Goal: Task Accomplishment & Management: Use online tool/utility

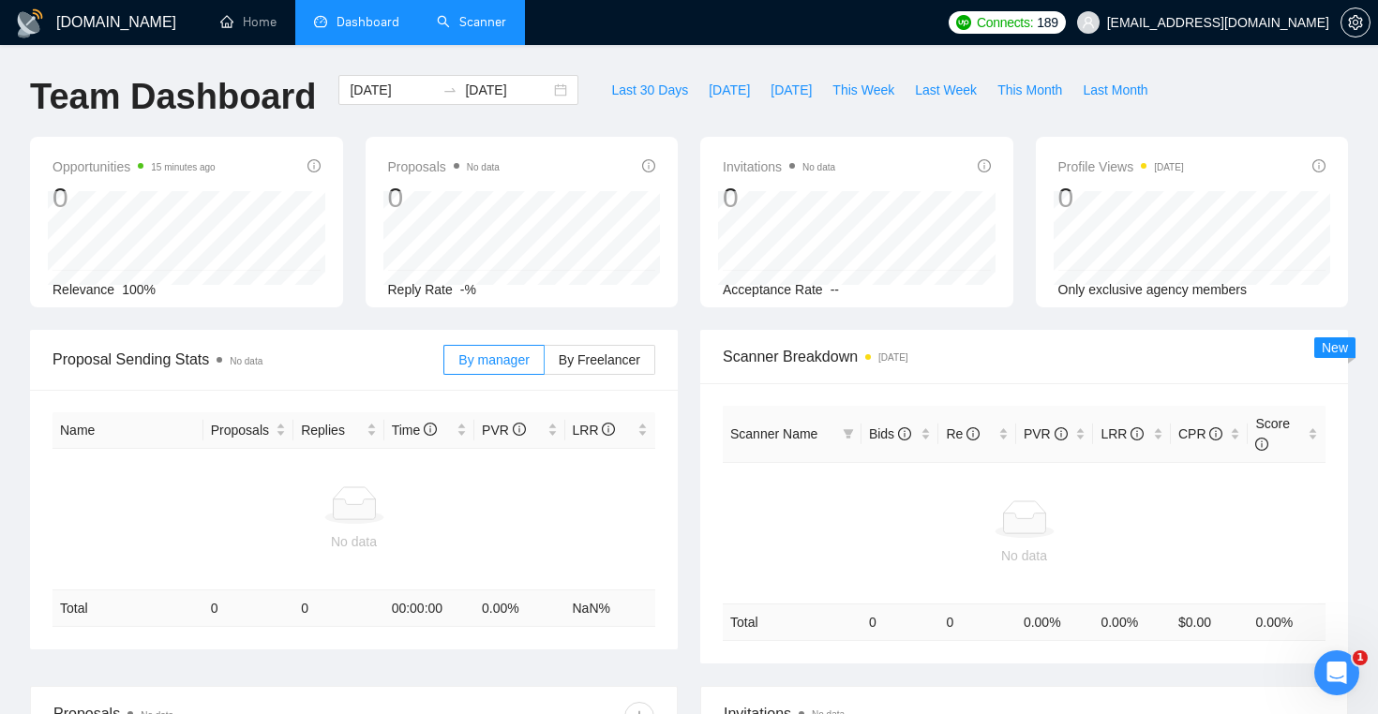
click at [499, 30] on link "Scanner" at bounding box center [471, 22] width 69 height 16
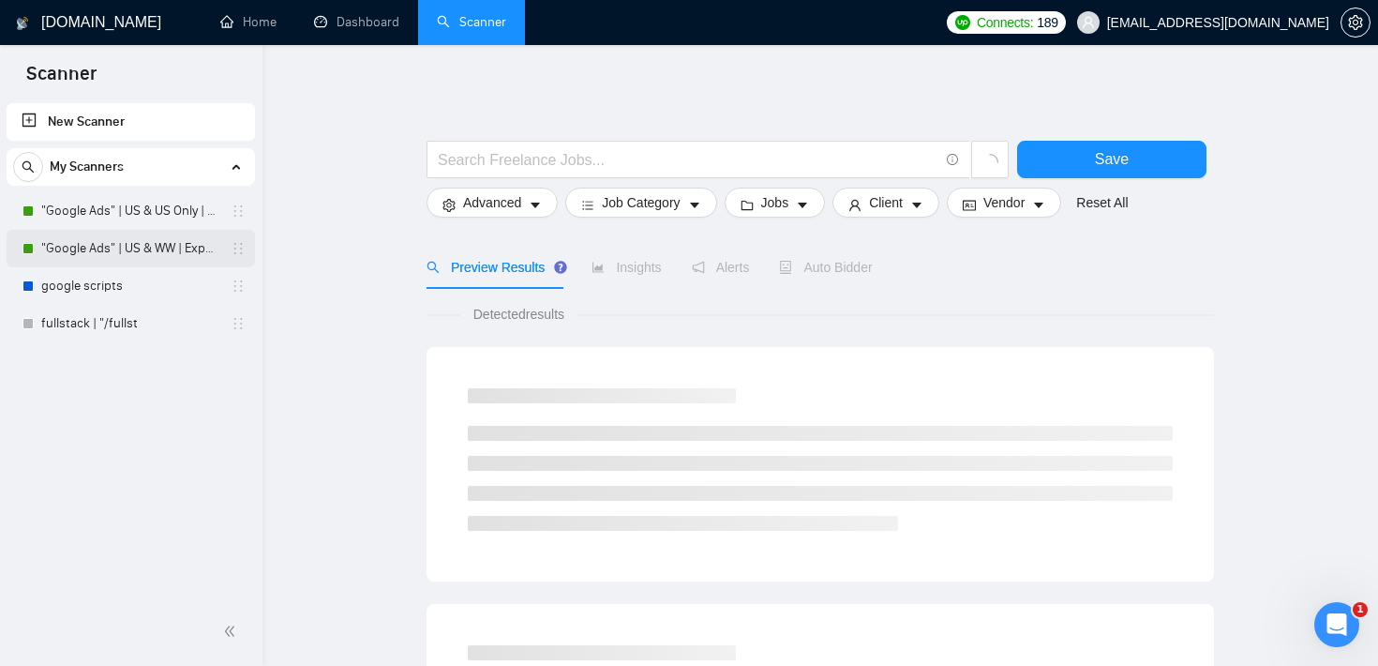
click at [124, 256] on link ""Google Ads" | US & WW | Expert" at bounding box center [130, 248] width 178 height 37
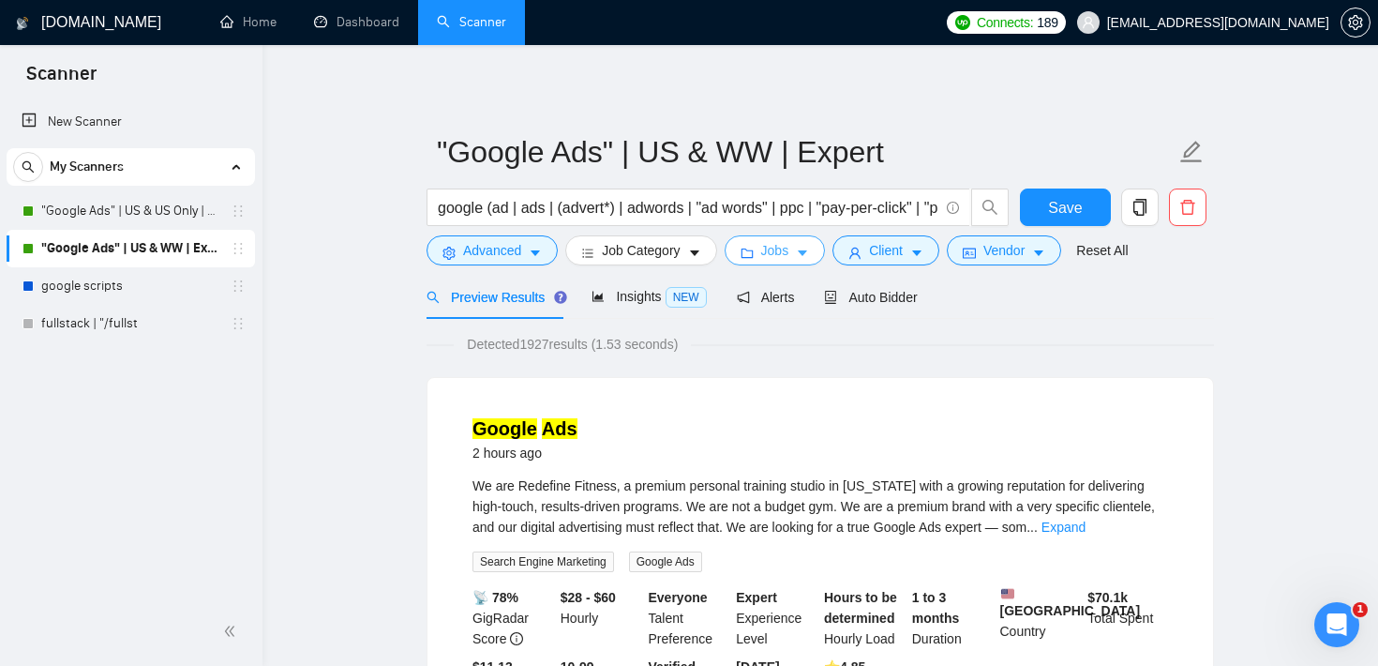
click at [789, 258] on span "Jobs" at bounding box center [775, 250] width 28 height 21
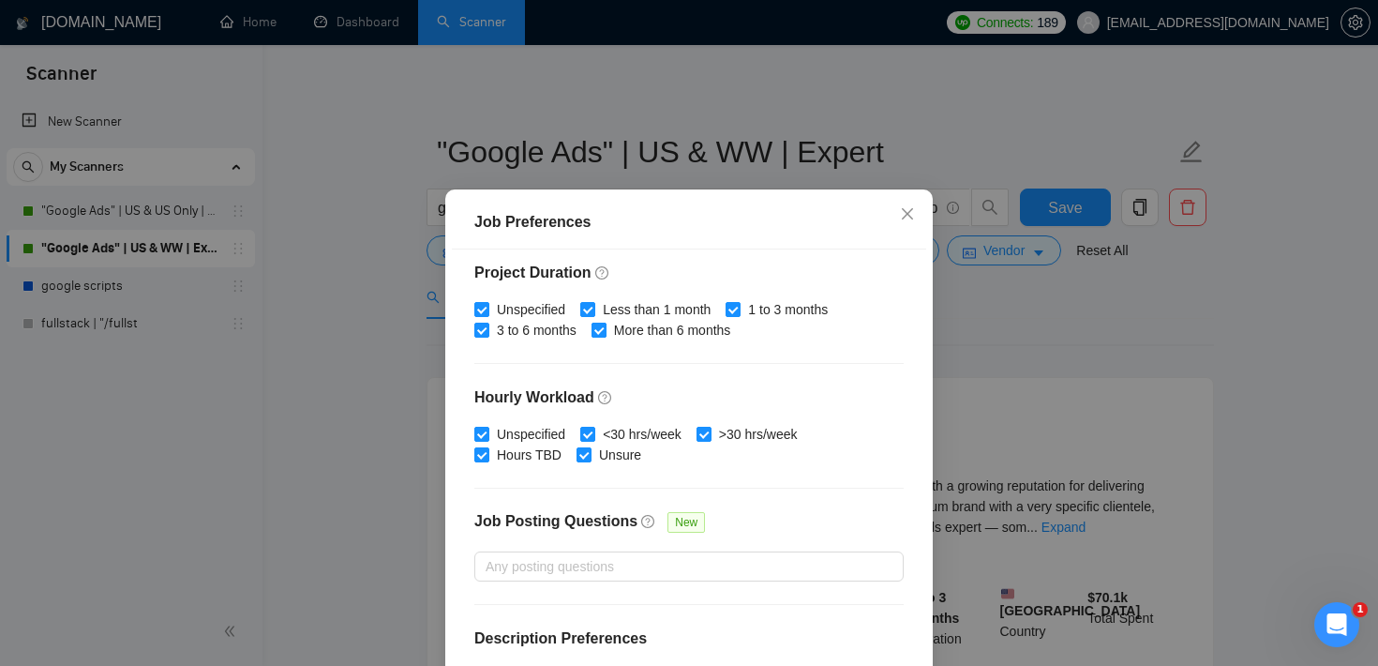
scroll to position [591, 0]
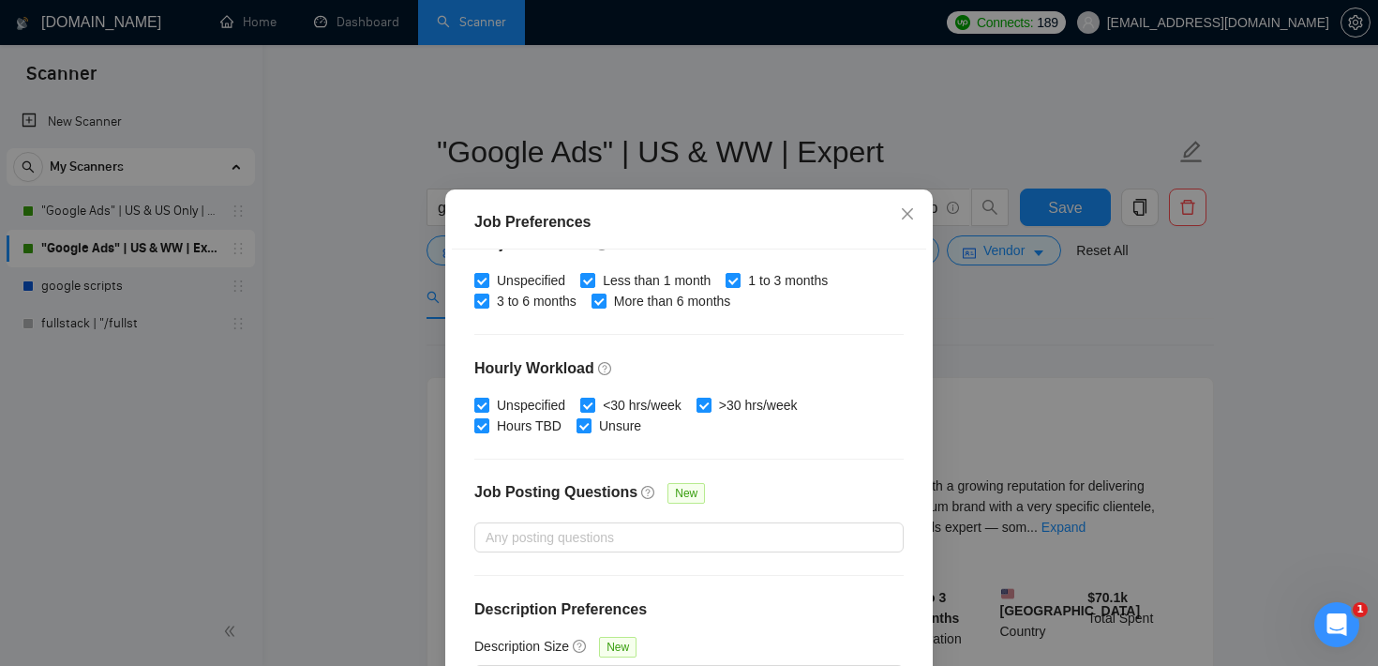
click at [937, 270] on div "Job Preferences Budget Project Type All Fixed Price Hourly Rate Fixed Price Bud…" at bounding box center [689, 333] width 1378 height 666
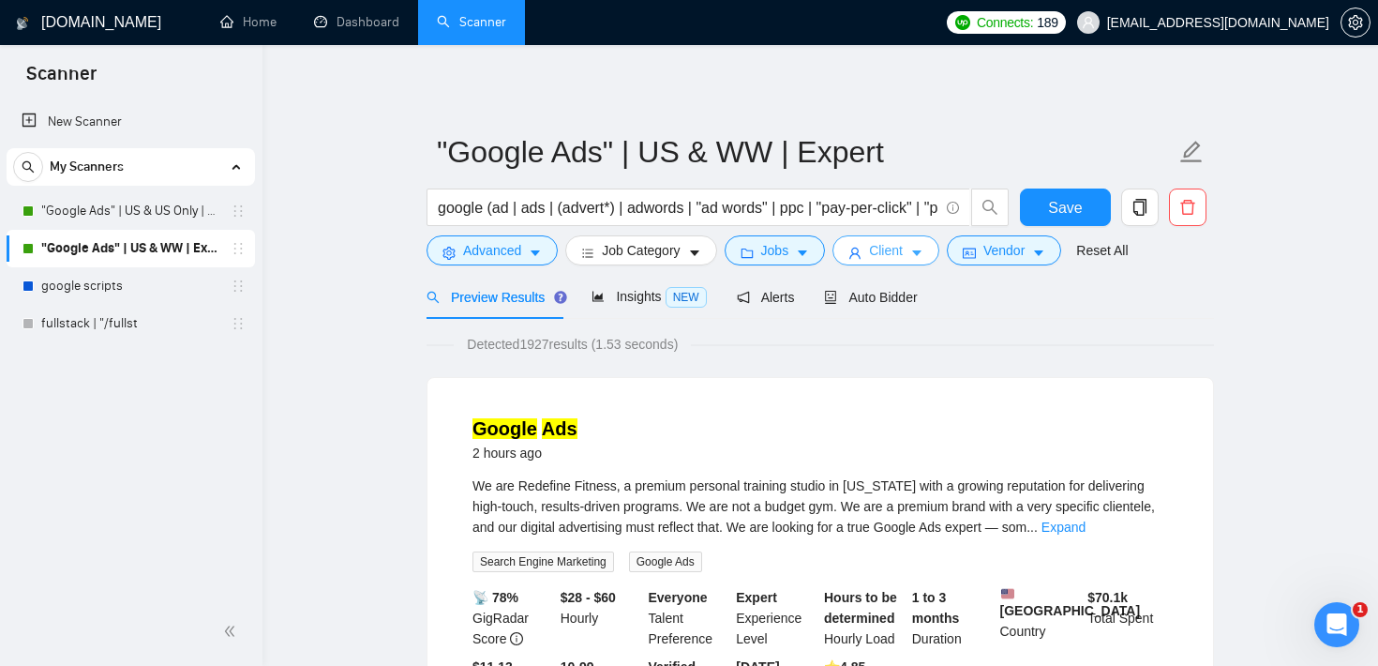
click at [935, 257] on button "Client" at bounding box center [885, 250] width 107 height 30
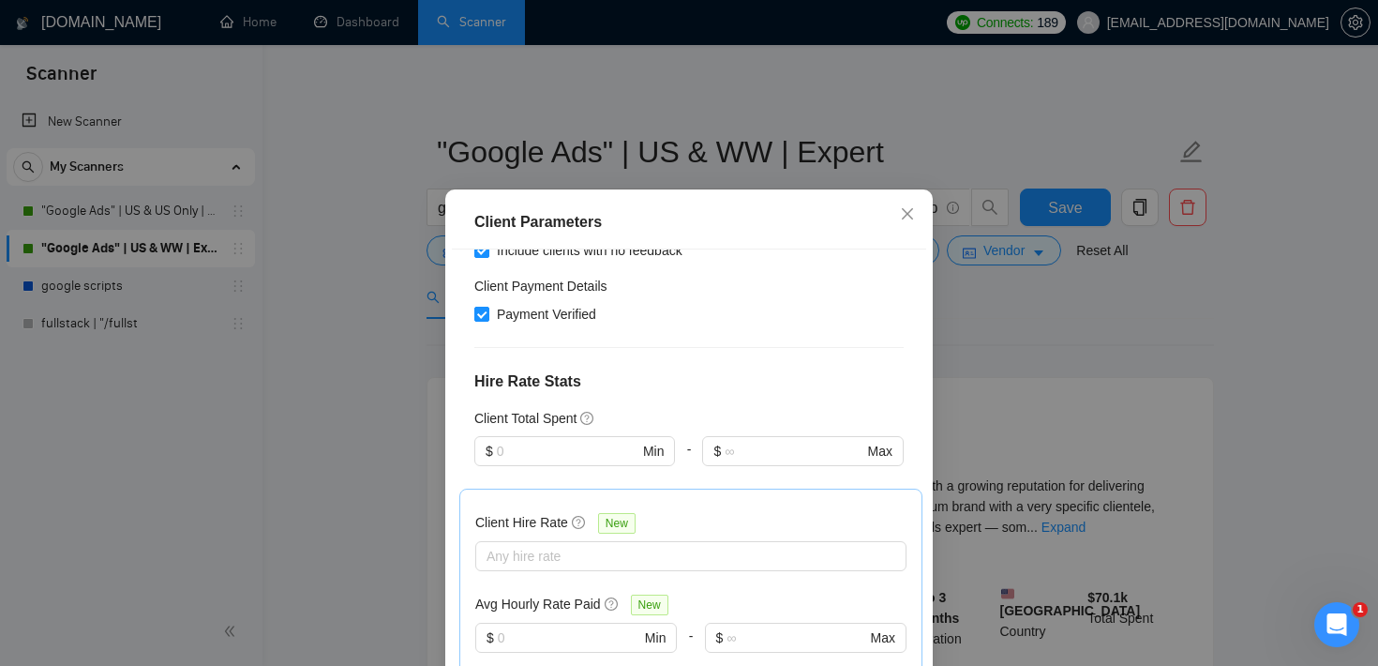
scroll to position [353, 0]
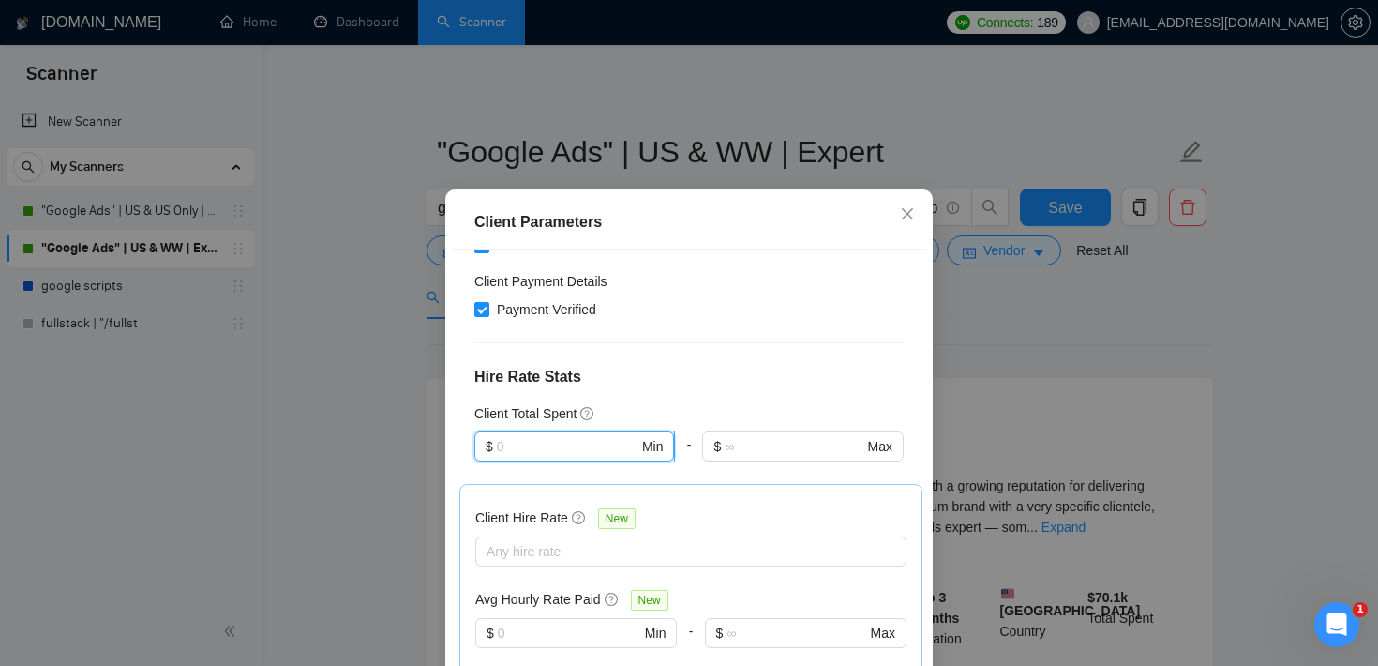
click at [565, 443] on input "text" at bounding box center [568, 446] width 142 height 21
click at [673, 388] on h4 "Hire Rate Stats" at bounding box center [688, 377] width 429 height 22
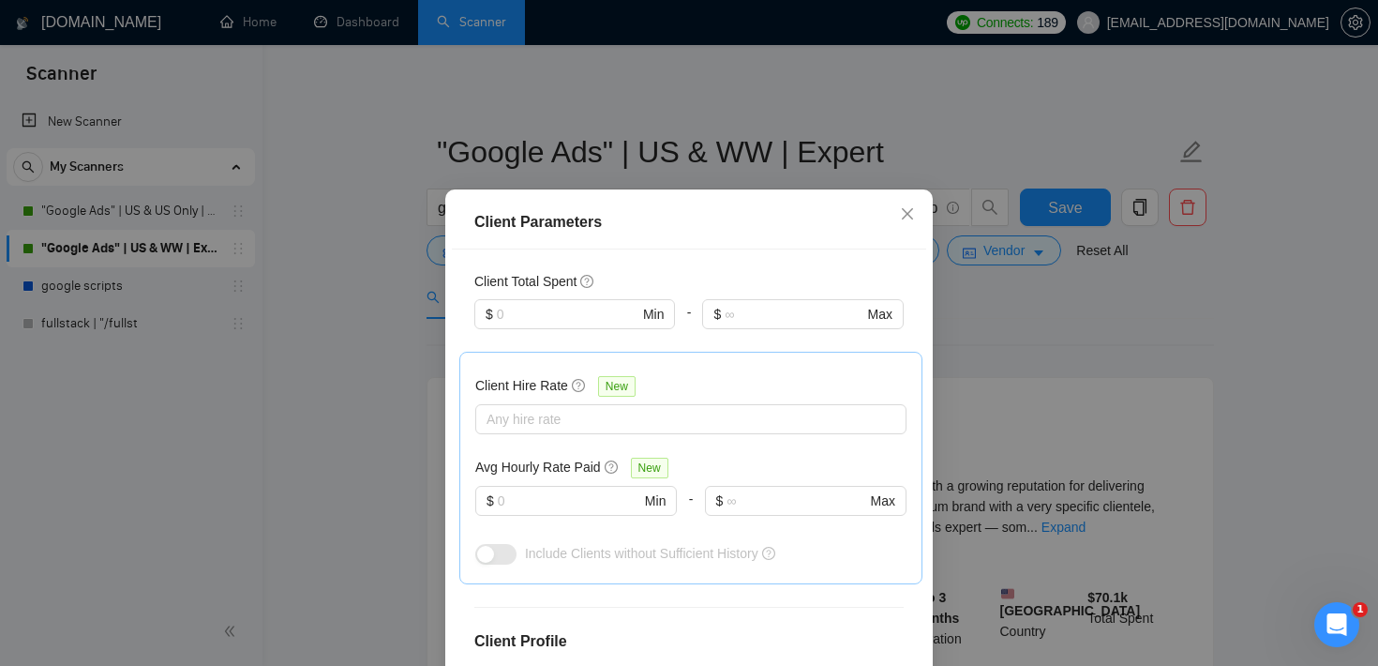
scroll to position [562, 0]
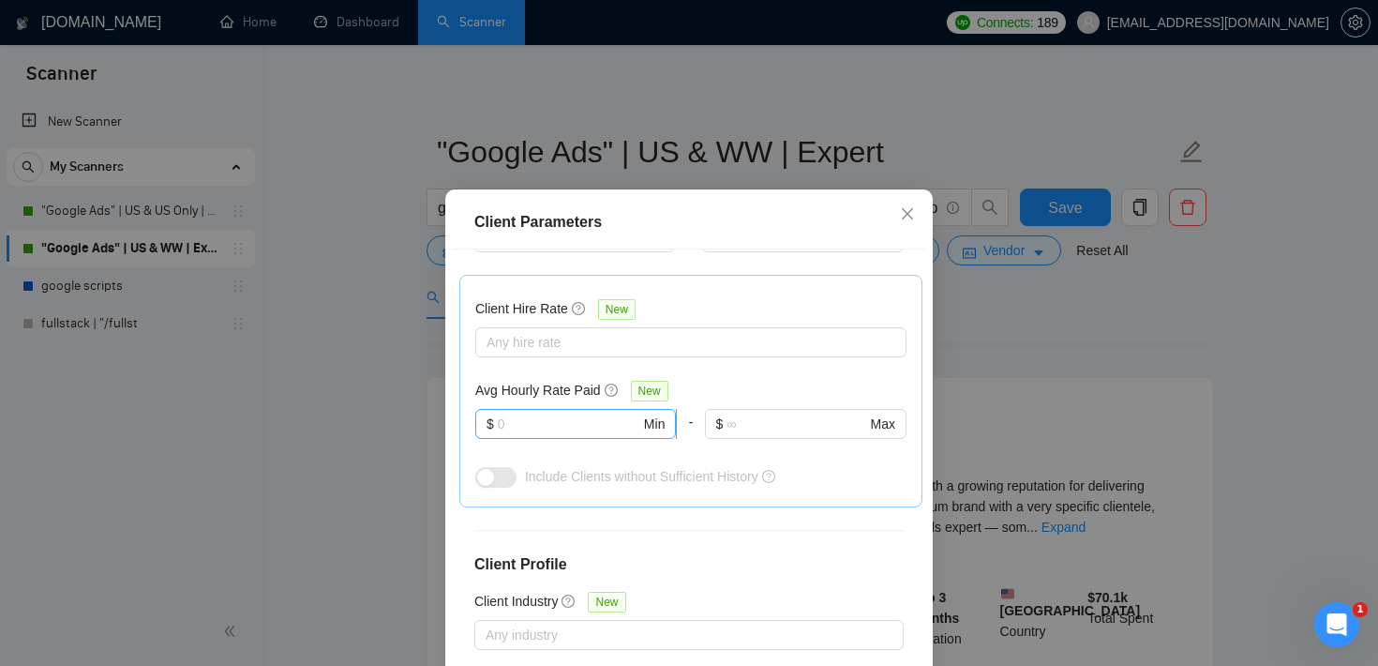
click at [567, 424] on input "text" at bounding box center [569, 423] width 142 height 21
click at [601, 337] on div at bounding box center [681, 342] width 403 height 22
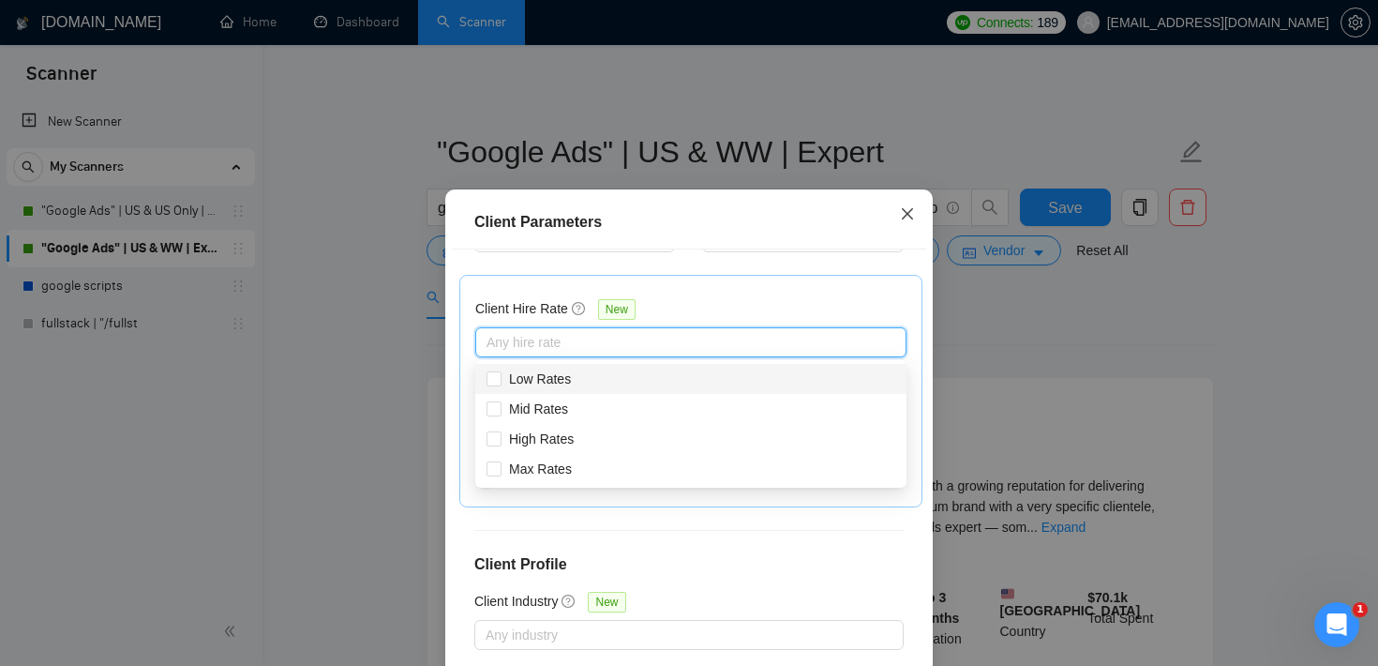
click at [904, 214] on icon "close" at bounding box center [907, 213] width 15 height 15
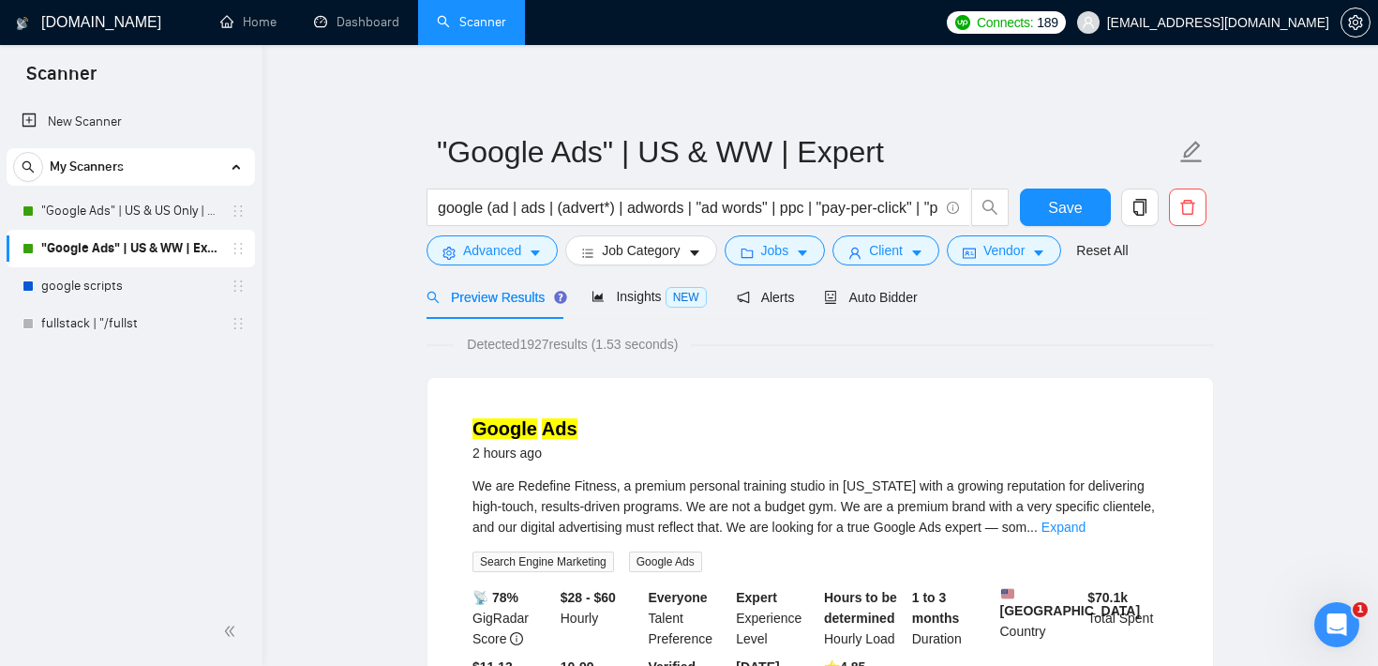
click at [531, 204] on input "google (ad | ads | (advert*) | adwords | "ad words" | ppc | "pay-per-click" | "…" at bounding box center [688, 207] width 501 height 23
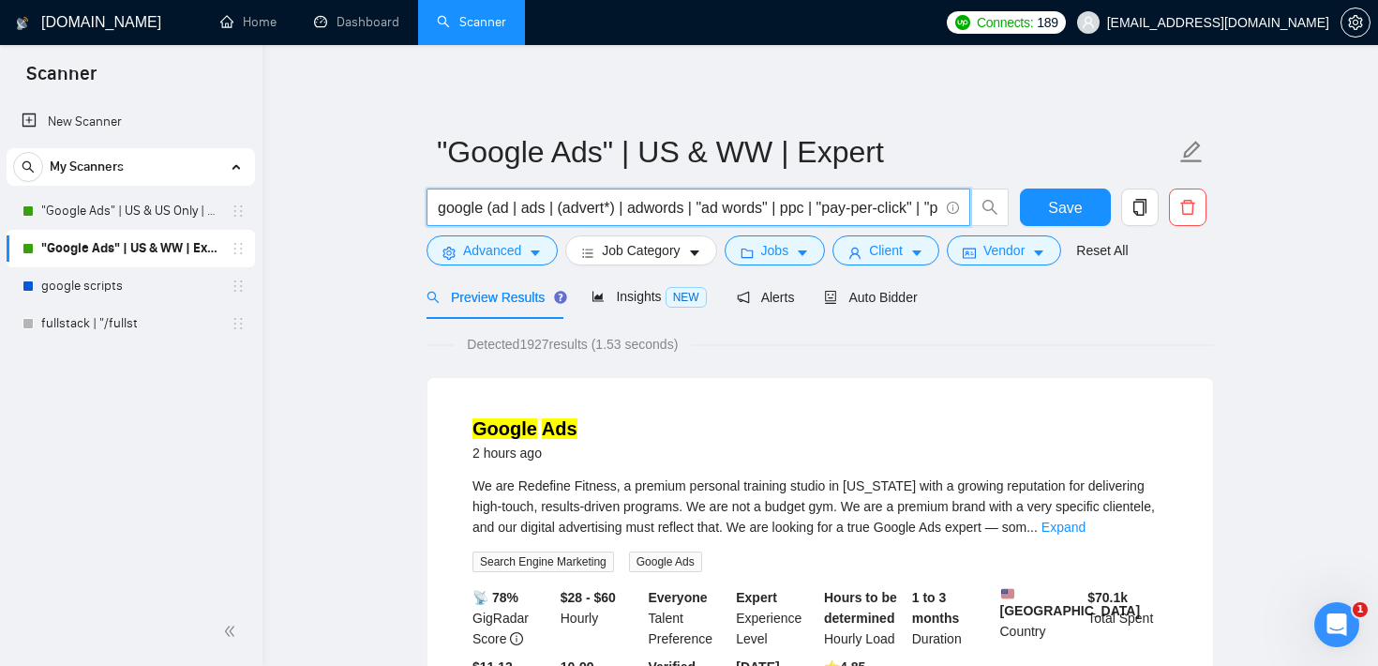
click at [531, 204] on input "google (ad | ads | (advert*) | adwords | "ad words" | ppc | "pay-per-click" | "…" at bounding box center [688, 207] width 501 height 23
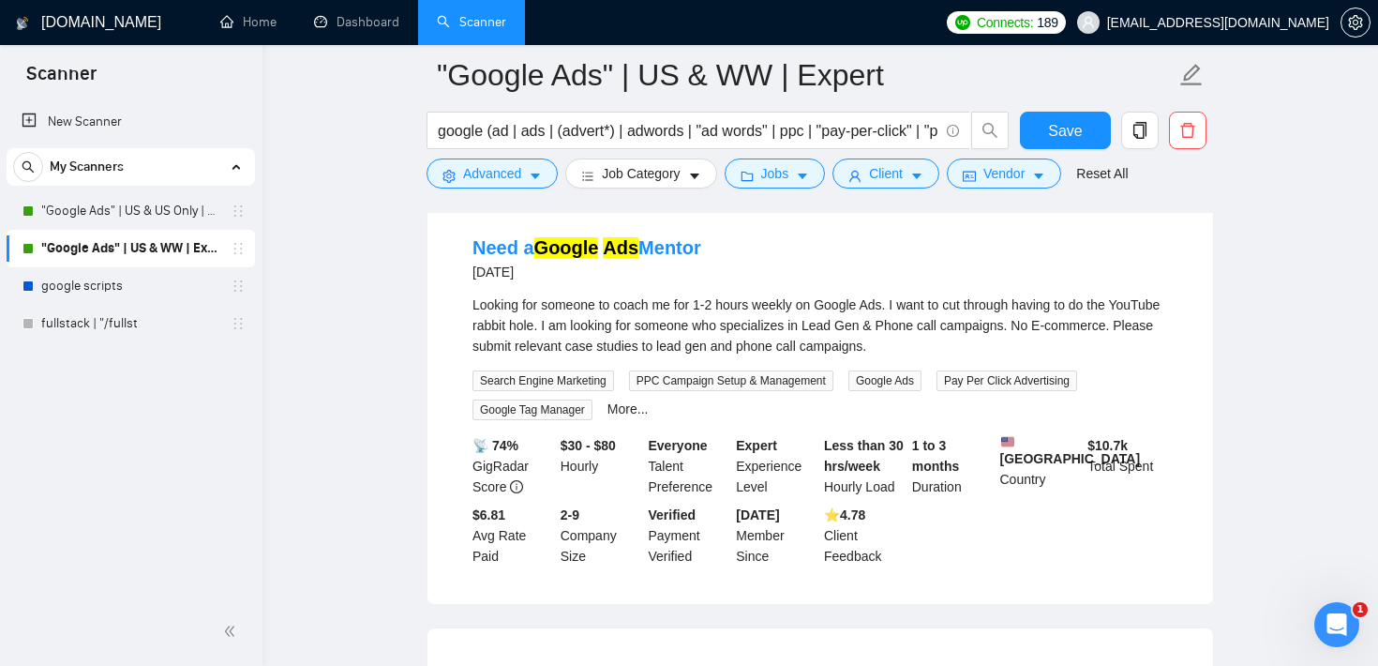
scroll to position [2696, 0]
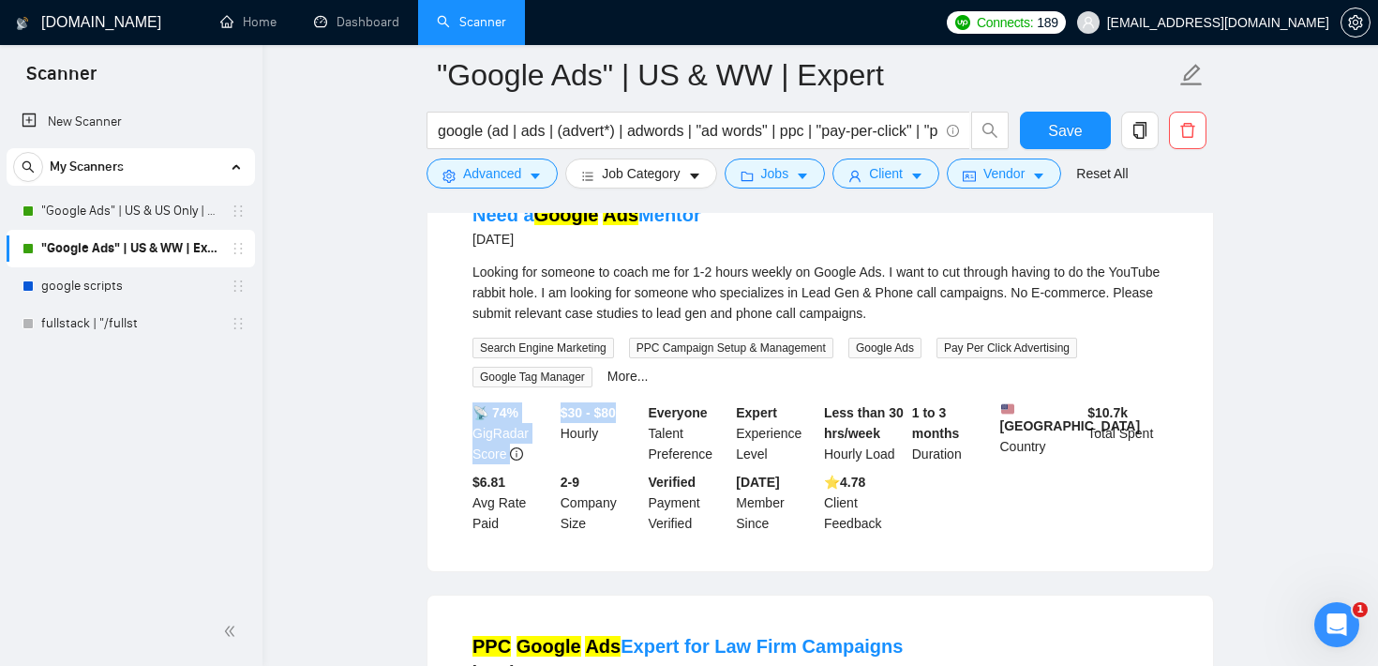
drag, startPoint x: 622, startPoint y: 463, endPoint x: 555, endPoint y: 459, distance: 66.7
click at [555, 459] on div "📡 74% GigRadar Score $30 - $80 Hourly Everyone Talent Preference Expert Experie…" at bounding box center [820, 467] width 703 height 131
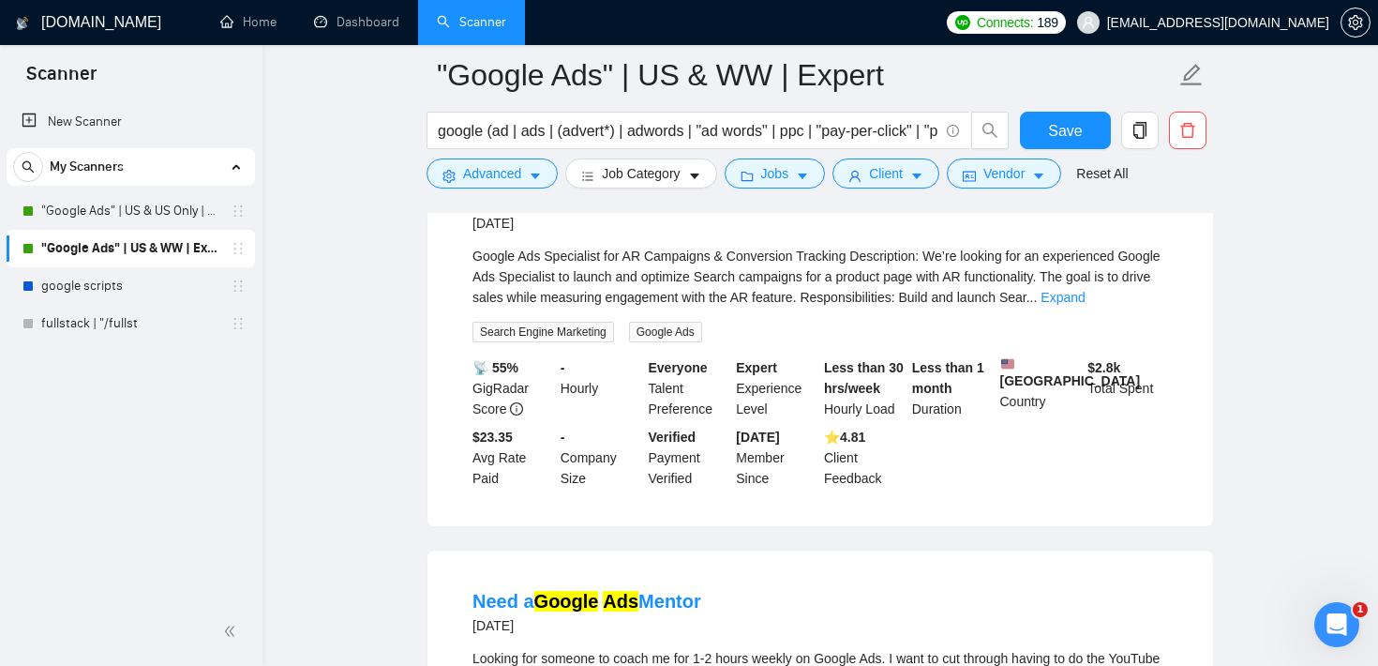
scroll to position [1865, 0]
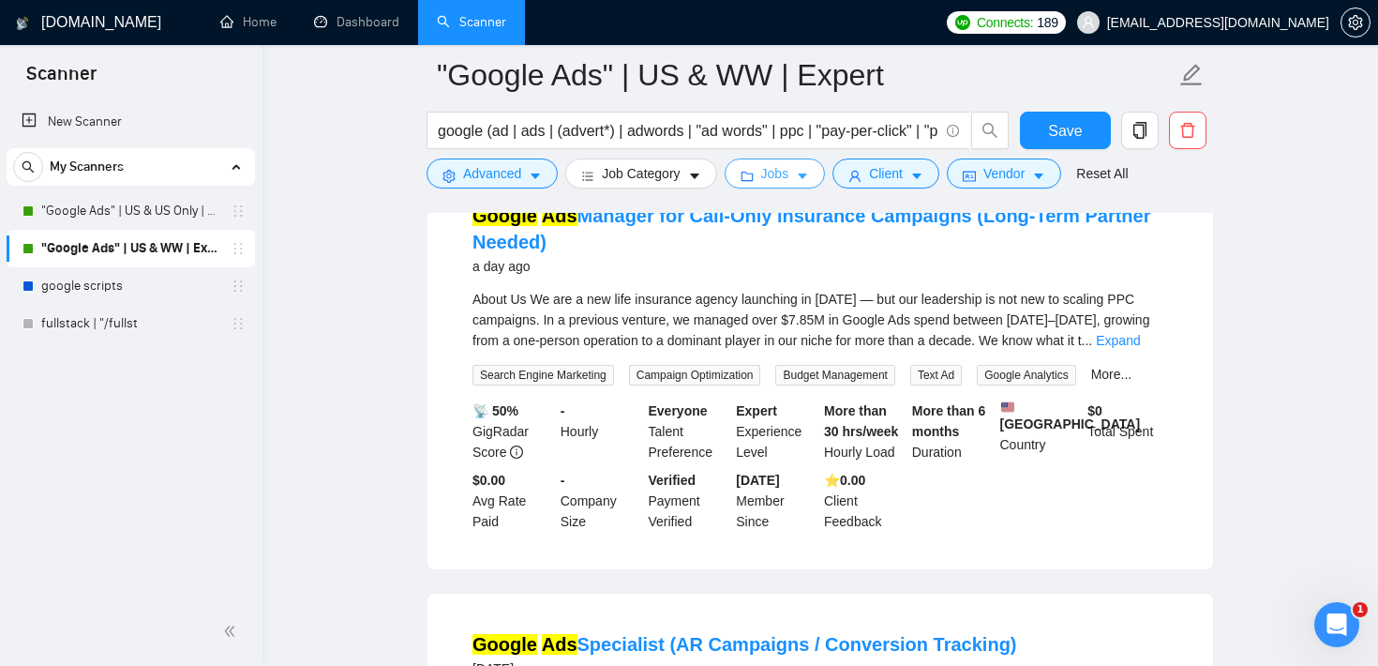
click at [789, 182] on span "Jobs" at bounding box center [775, 173] width 28 height 21
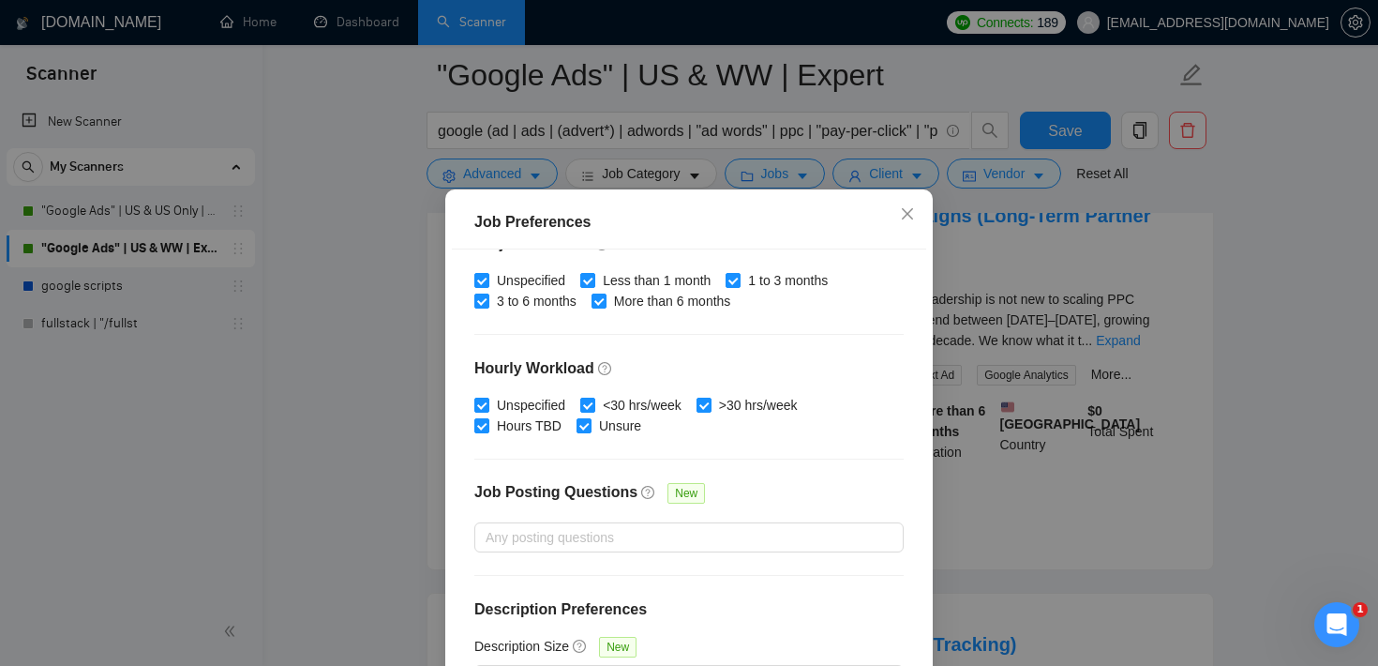
click at [1189, 272] on div "Job Preferences Budget Project Type All Fixed Price Hourly Rate Fixed Price Bud…" at bounding box center [689, 333] width 1378 height 666
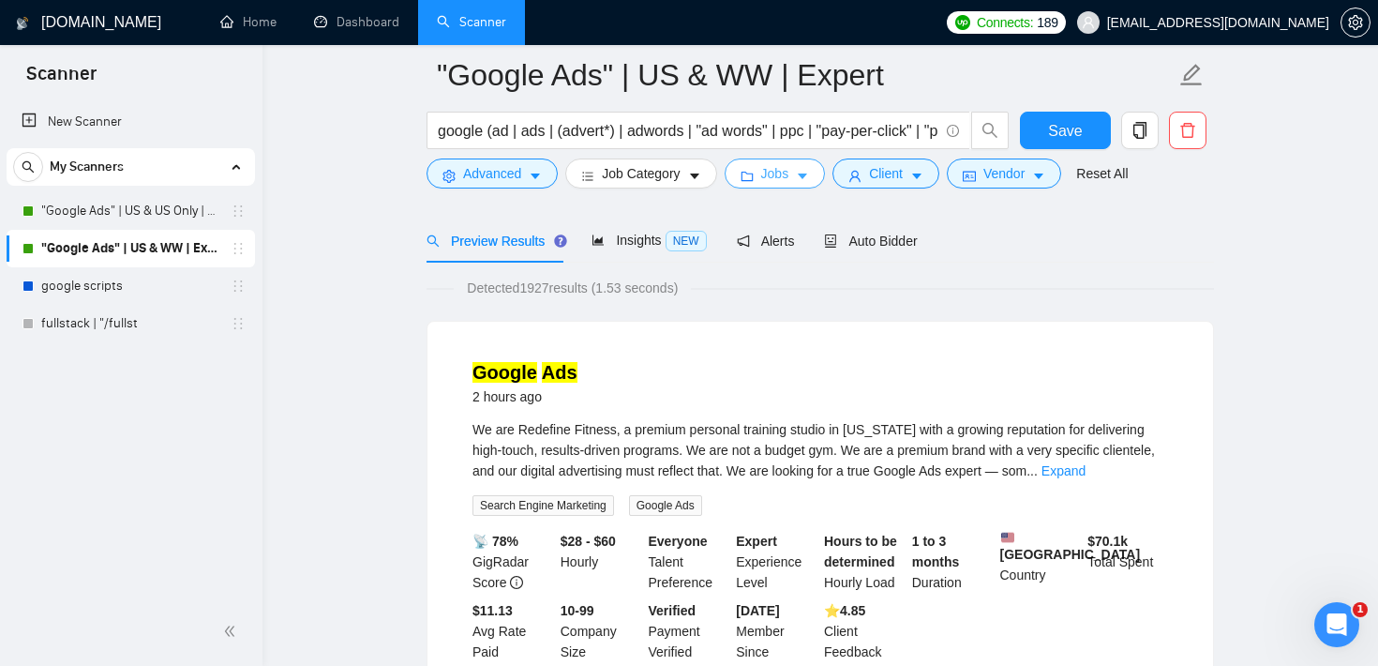
scroll to position [0, 0]
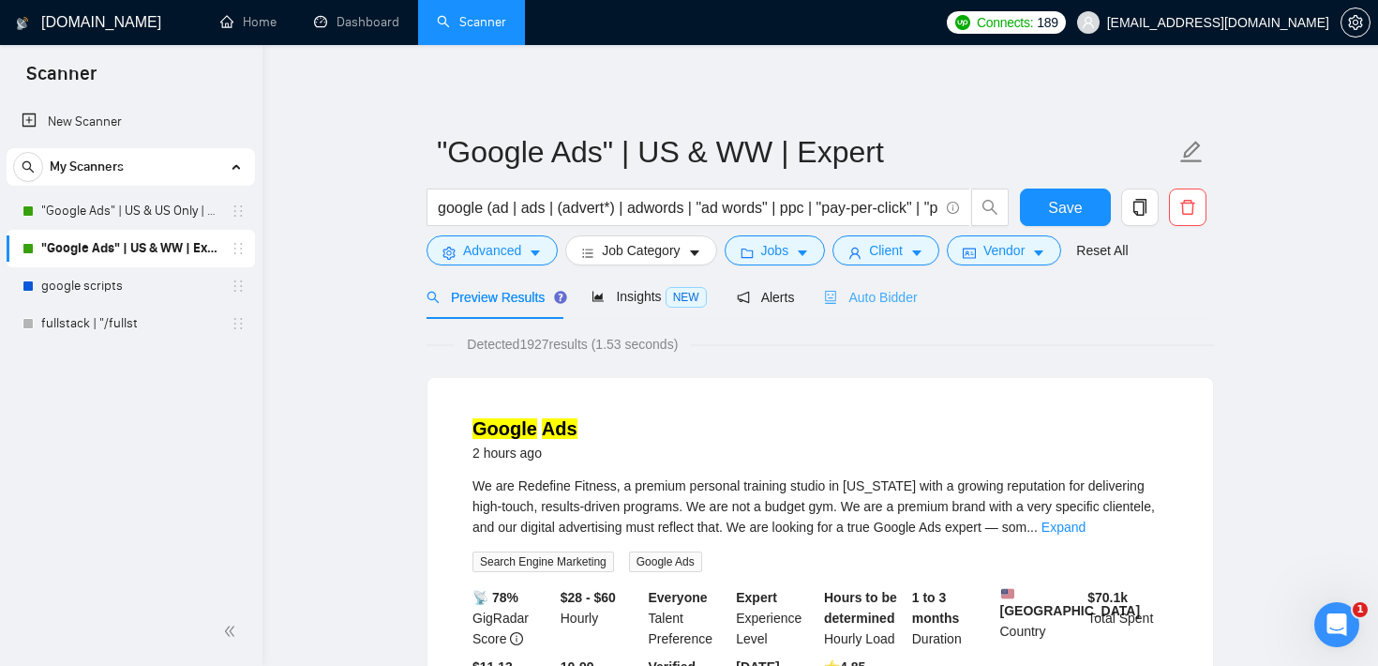
click at [859, 284] on div "Auto Bidder" at bounding box center [870, 297] width 93 height 44
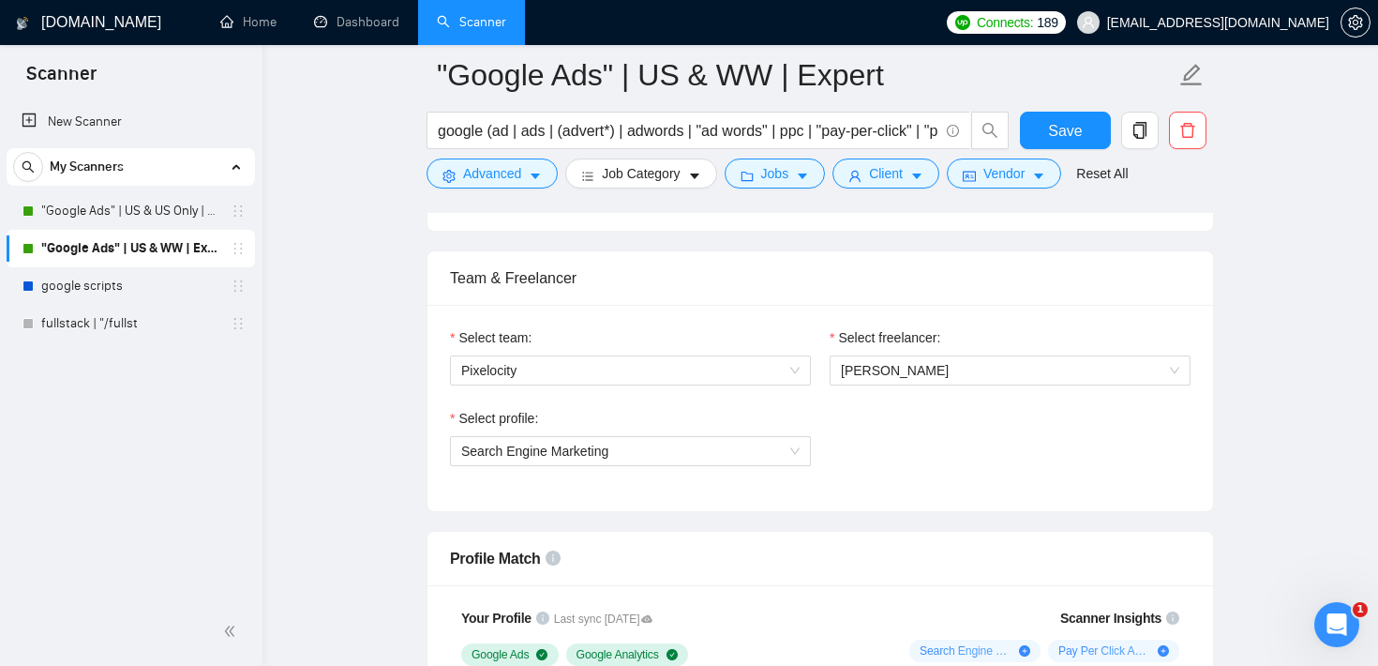
scroll to position [905, 0]
click at [931, 402] on div "Select freelancer: [PERSON_NAME]" at bounding box center [1010, 365] width 380 height 81
click at [742, 460] on span "Search Engine Marketing" at bounding box center [630, 449] width 338 height 28
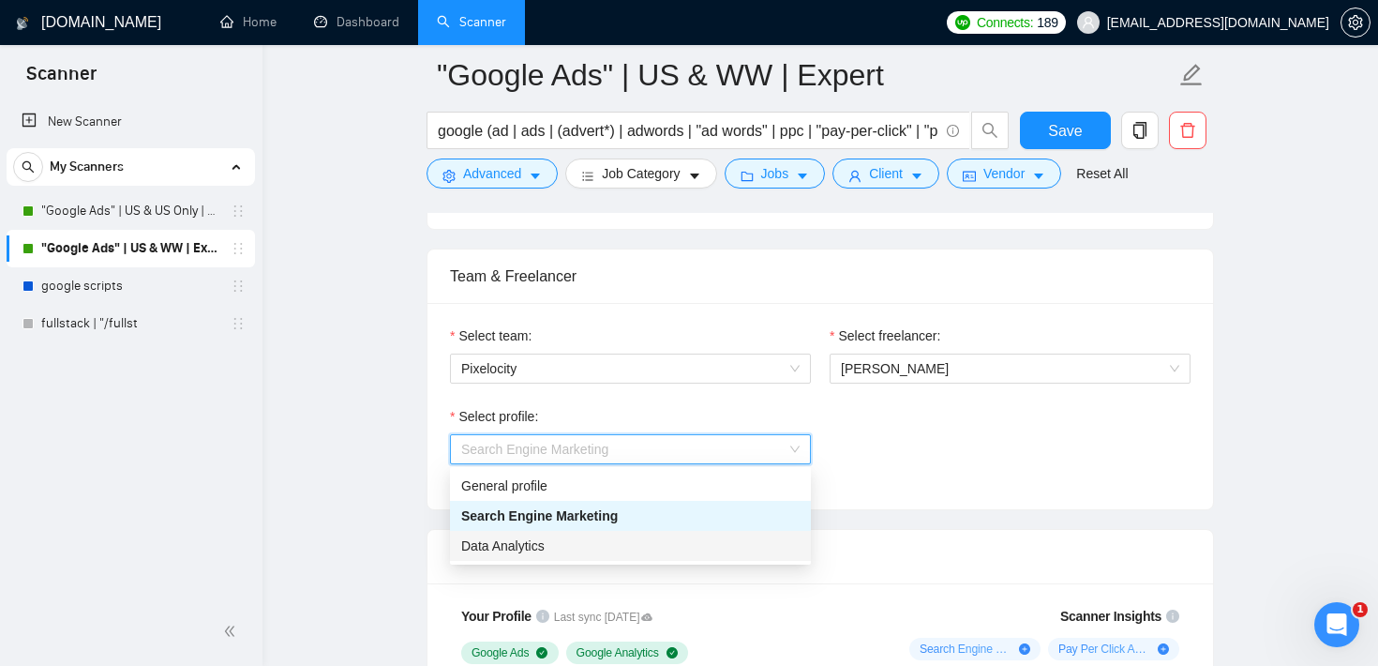
click at [914, 508] on div "Team & Freelancer Select team: Pixelocity Select freelancer: [PERSON_NAME] Sele…" at bounding box center [820, 379] width 787 height 262
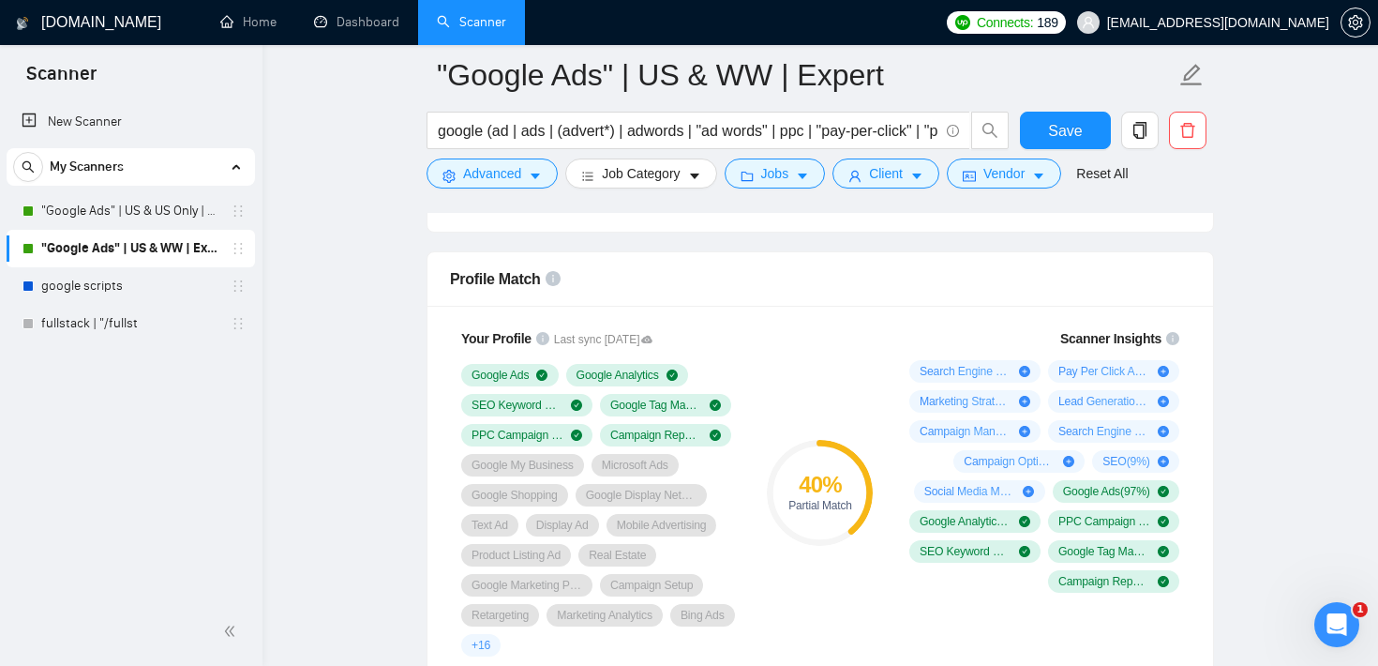
scroll to position [1214, 0]
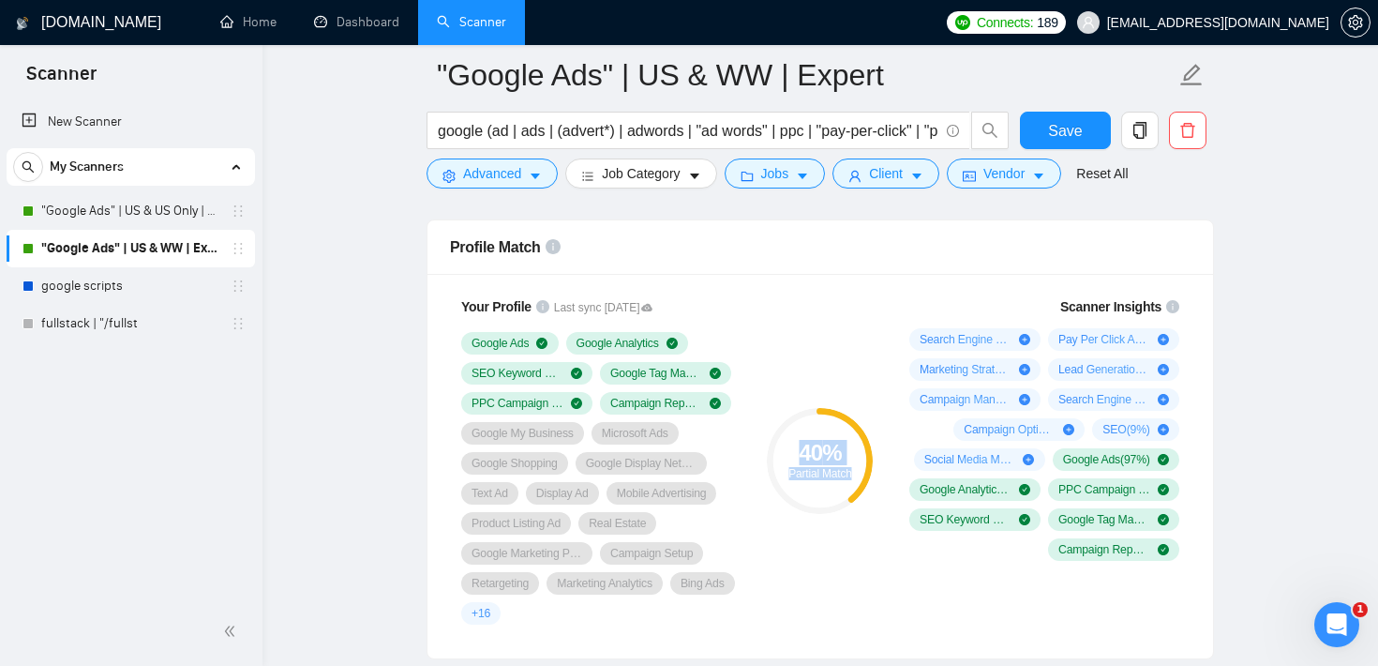
drag, startPoint x: 793, startPoint y: 454, endPoint x: 856, endPoint y: 472, distance: 65.5
click at [856, 472] on div "40 % Partial Match" at bounding box center [820, 460] width 106 height 37
click at [806, 310] on div "40 % Partial Match" at bounding box center [820, 460] width 126 height 351
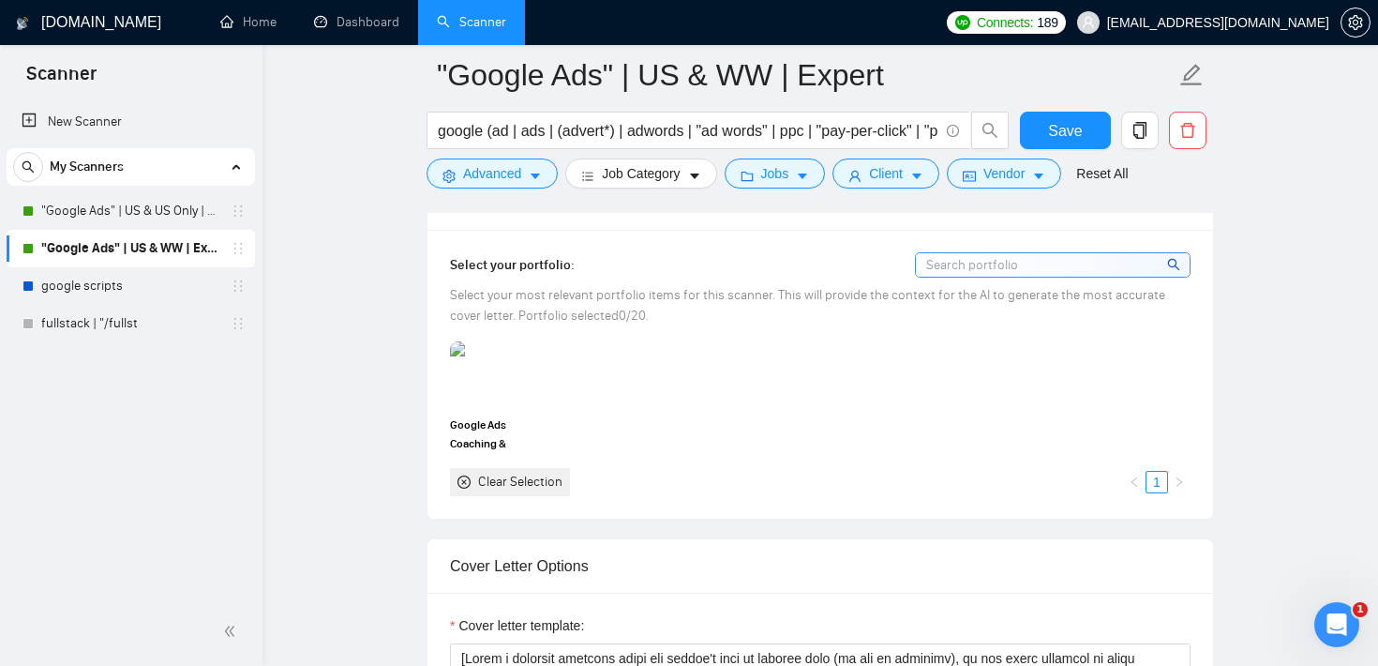
scroll to position [1714, 0]
drag, startPoint x: 604, startPoint y: 277, endPoint x: 438, endPoint y: 273, distance: 166.0
click at [438, 273] on div "Select your portfolio: Select your most relevant portfolio items for this scann…" at bounding box center [820, 376] width 786 height 288
click at [523, 117] on span "google (ad | ads | (advert*) | adwords | "ad words" | ppc | "pay-per-click" | "…" at bounding box center [699, 130] width 544 height 37
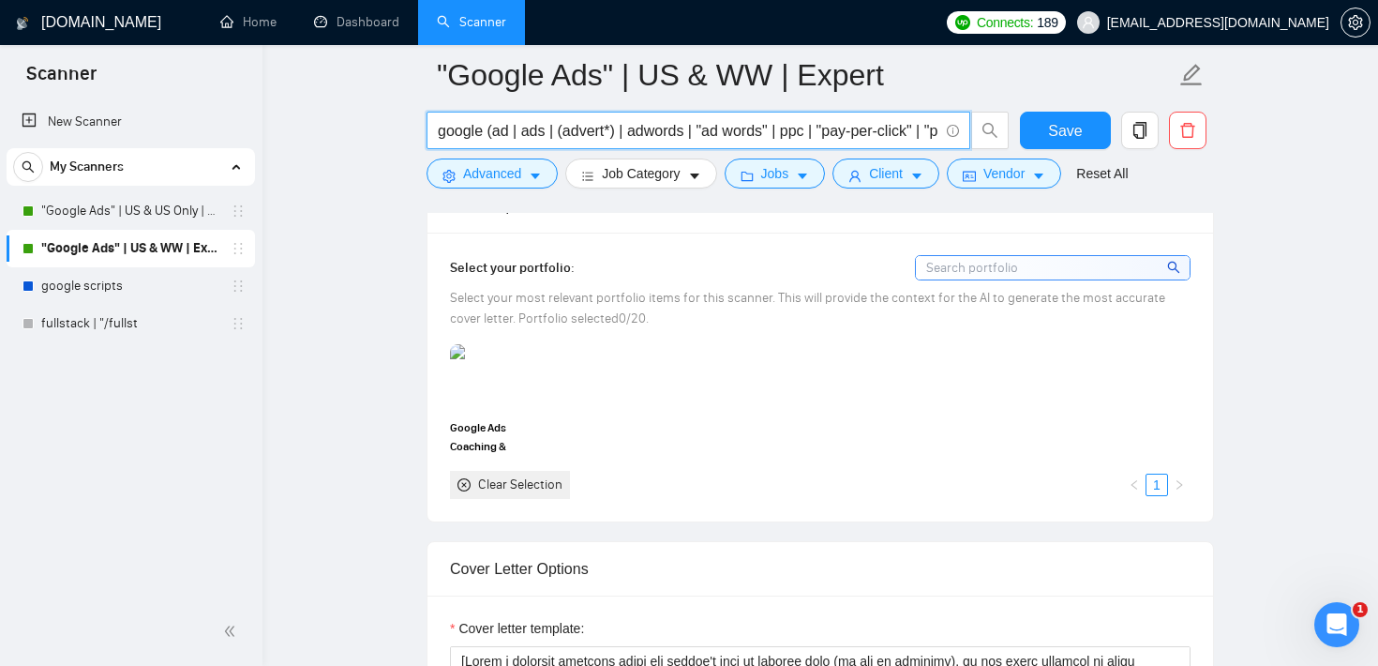
click at [522, 116] on span "google (ad | ads | (advert*) | adwords | "ad words" | ppc | "pay-per-click" | "…" at bounding box center [699, 130] width 544 height 37
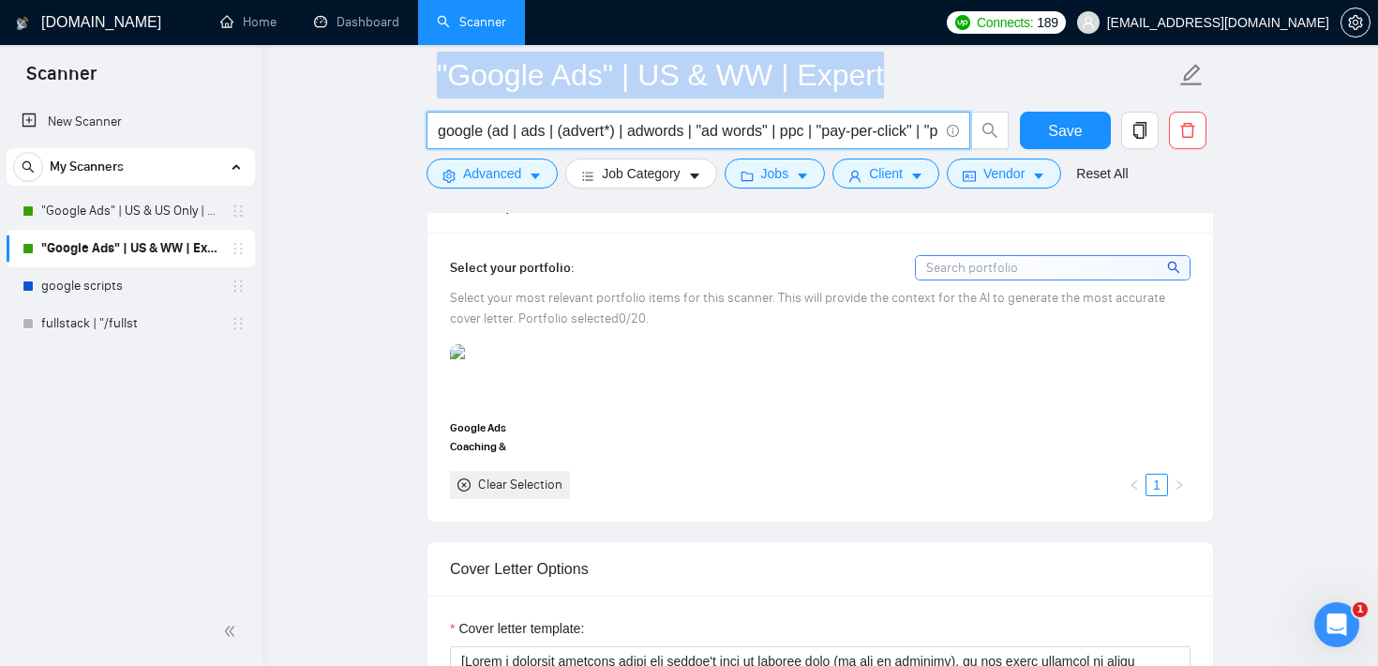
click at [522, 116] on span "google (ad | ads | (advert*) | adwords | "ad words" | ppc | "pay-per-click" | "…" at bounding box center [699, 130] width 544 height 37
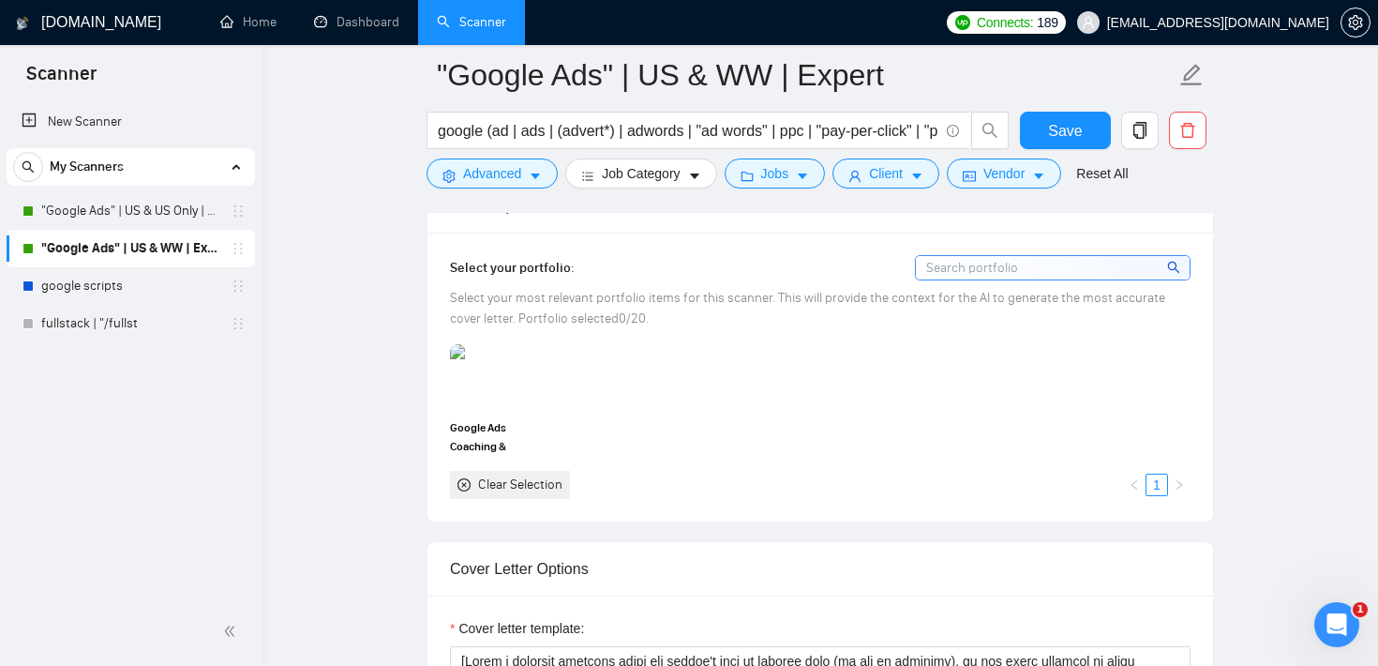
click at [1335, 604] on div "Open Intercom Messenger" at bounding box center [1334, 622] width 62 height 62
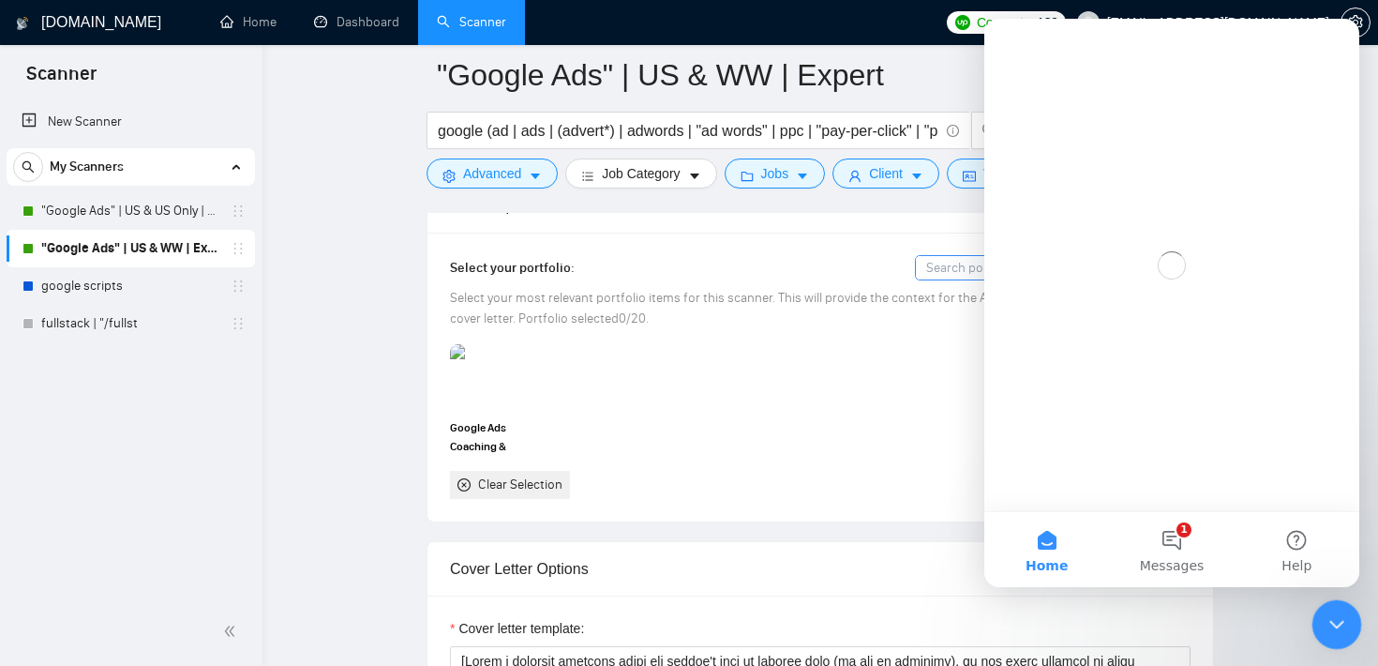
scroll to position [0, 0]
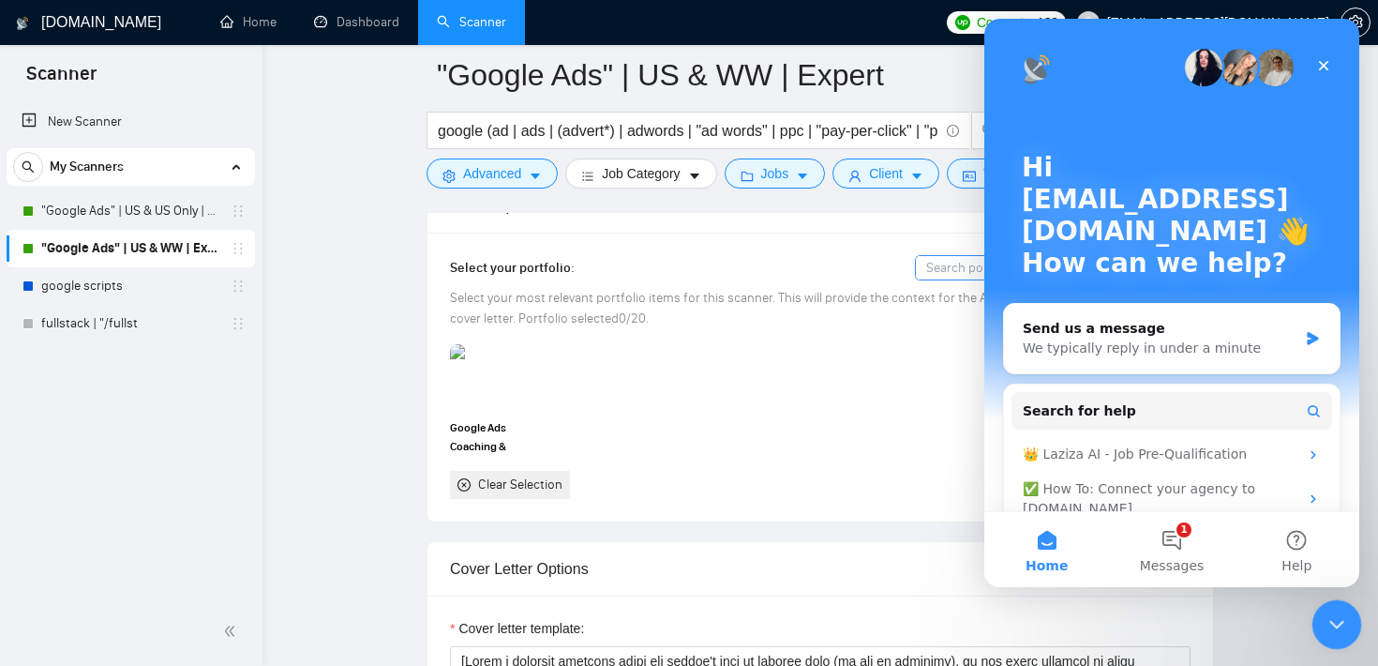
click at [1335, 605] on div "Close Intercom Messenger" at bounding box center [1333, 621] width 45 height 45
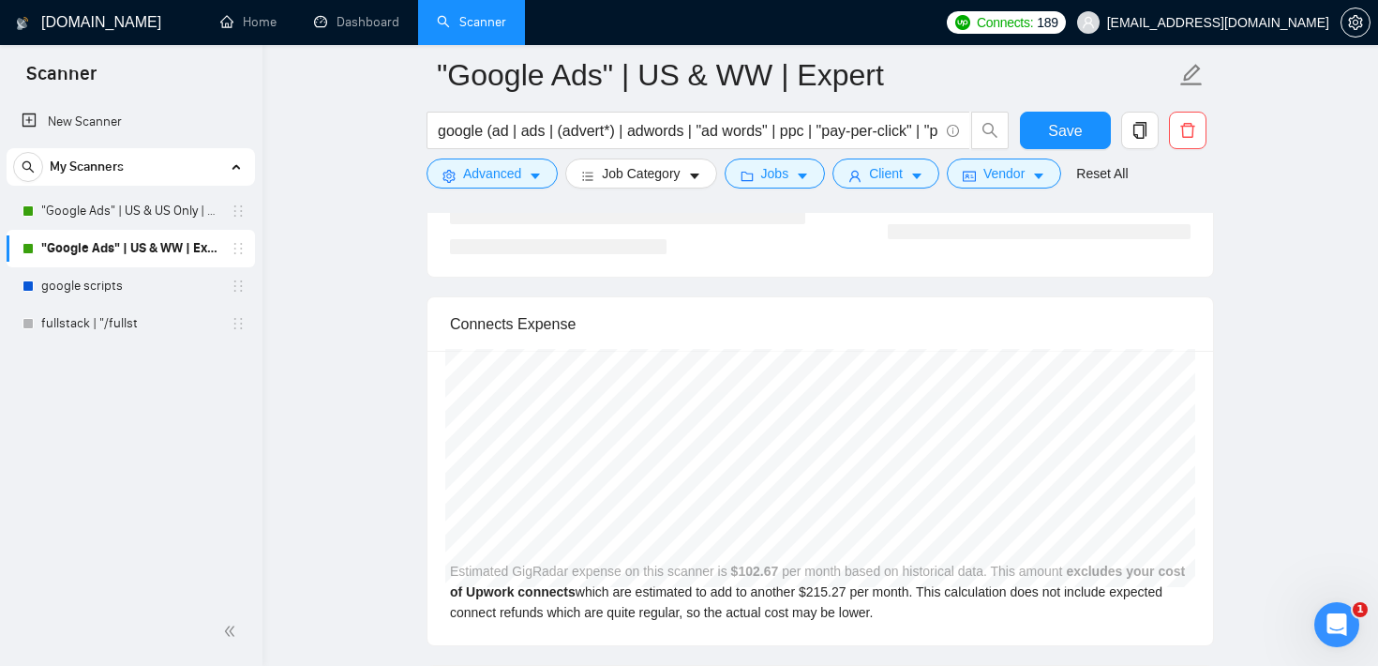
scroll to position [3912, 0]
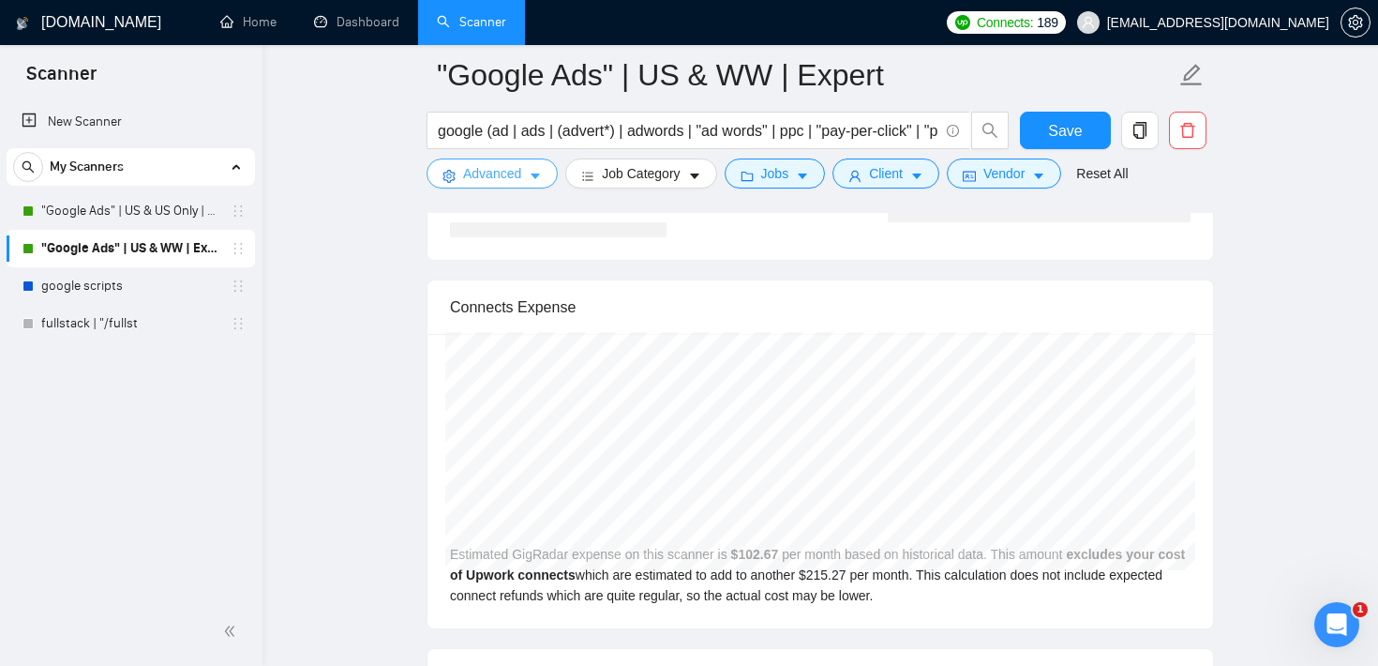
click at [457, 175] on button "Advanced" at bounding box center [492, 173] width 131 height 30
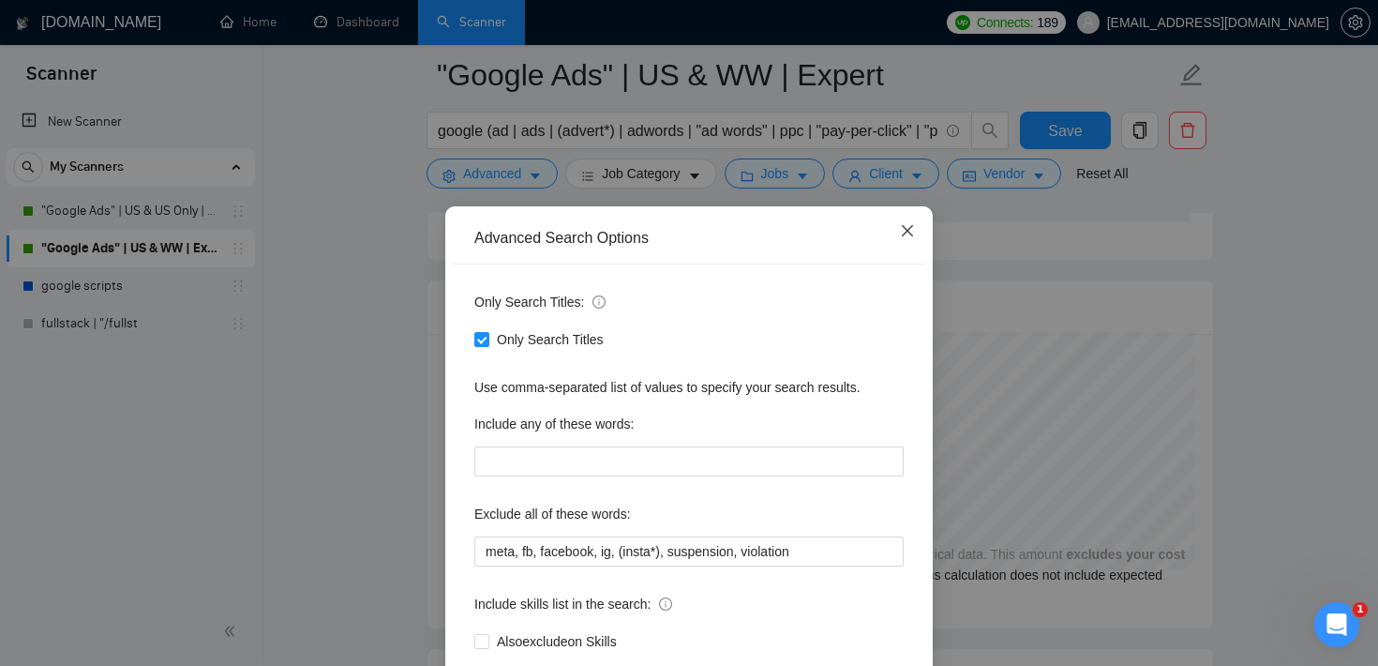
click at [898, 219] on span "Close" at bounding box center [907, 231] width 51 height 51
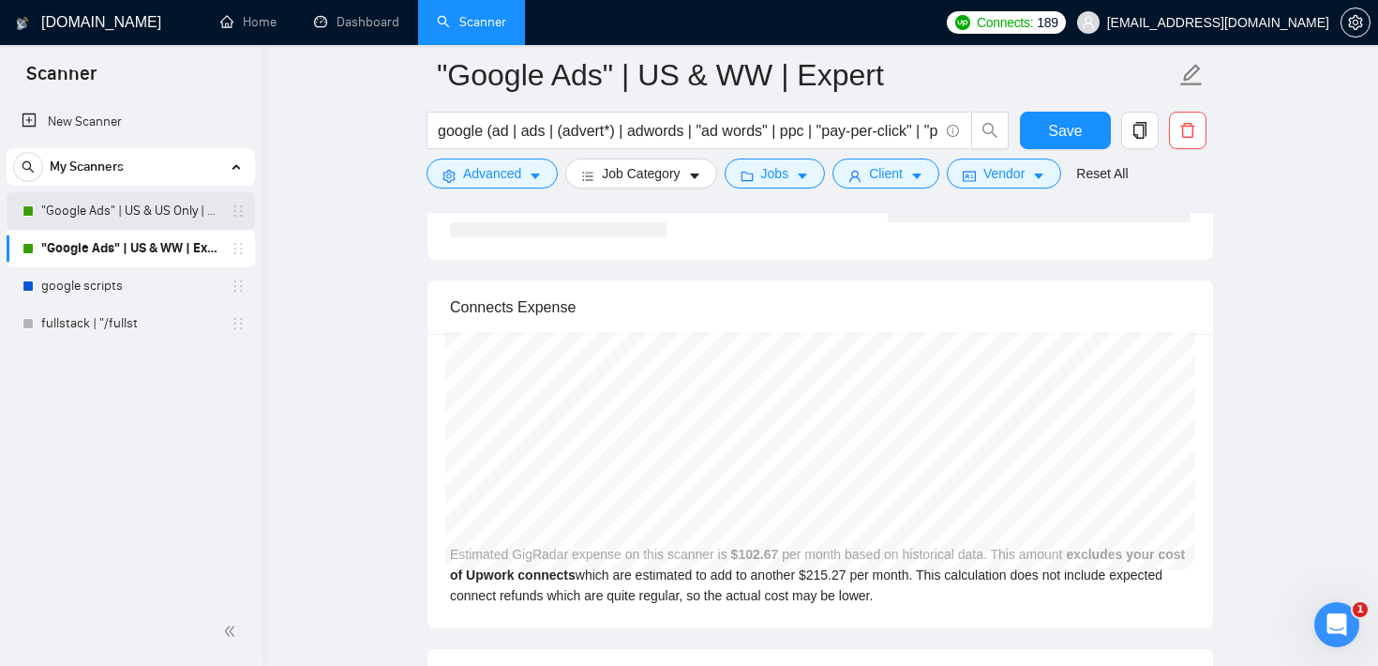
click at [171, 214] on link ""Google Ads" | US & US Only | Expert" at bounding box center [130, 210] width 178 height 37
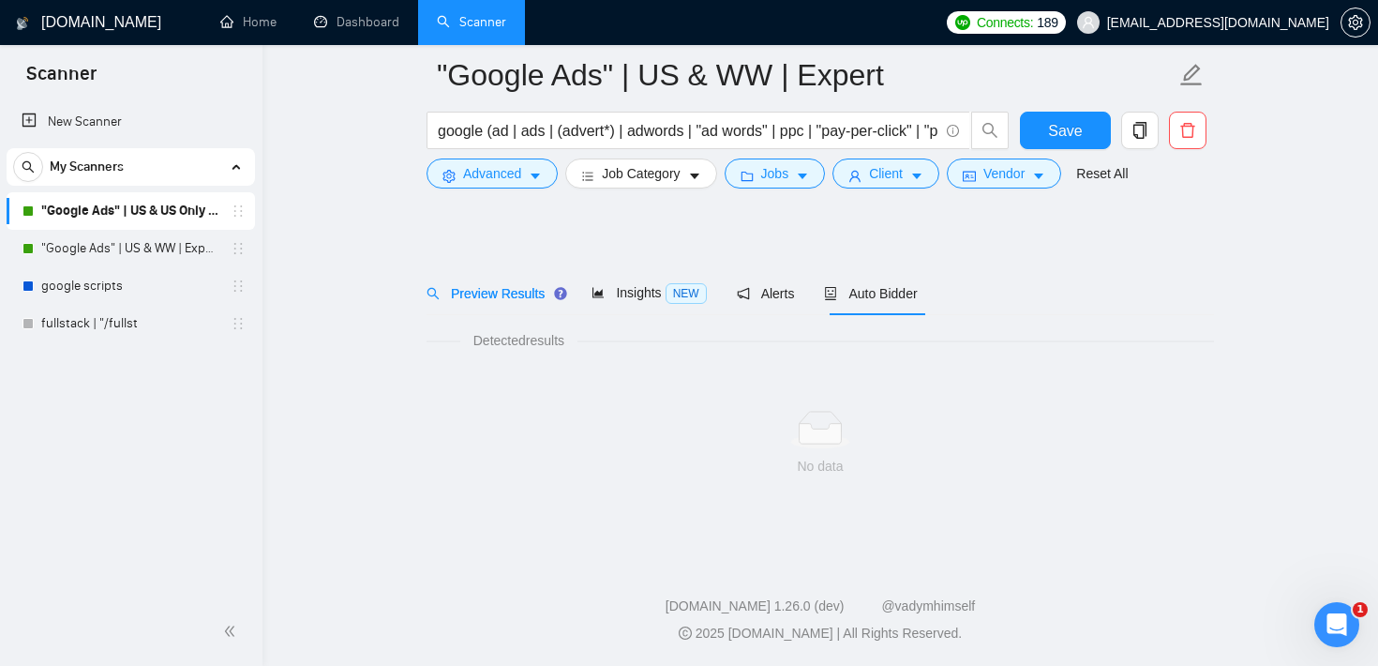
scroll to position [19, 0]
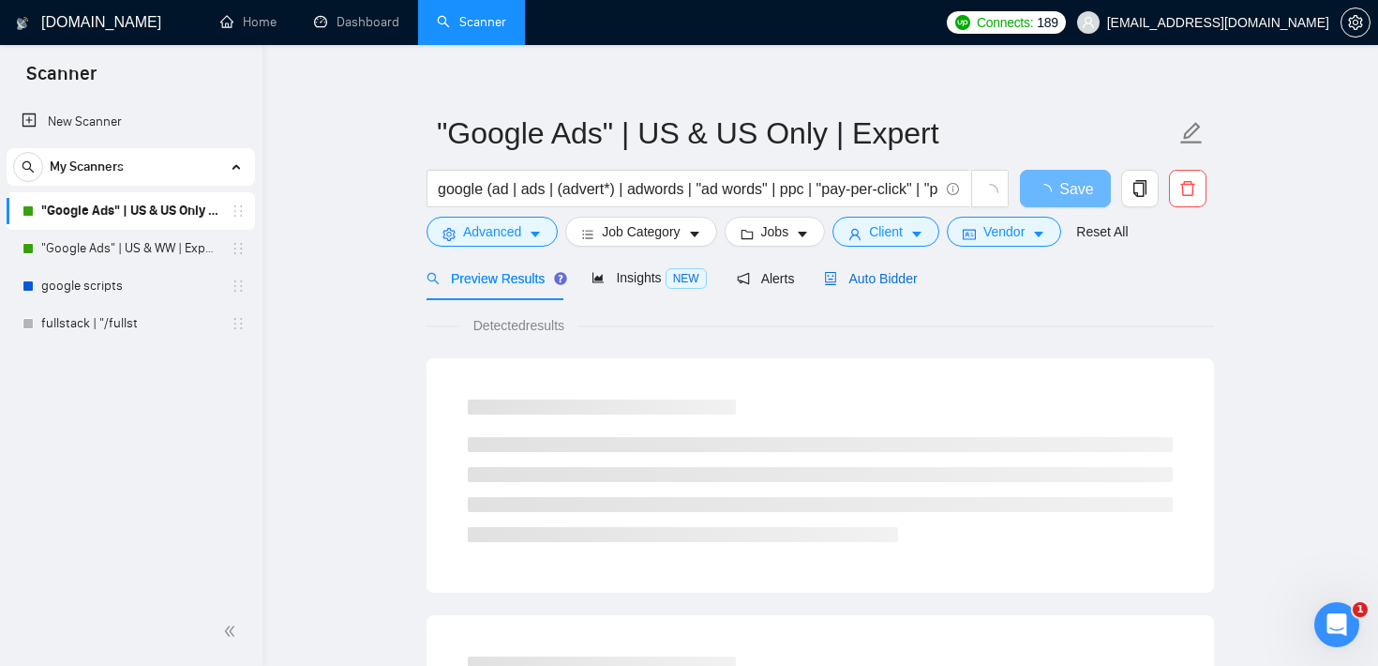
click at [879, 274] on span "Auto Bidder" at bounding box center [870, 278] width 93 height 15
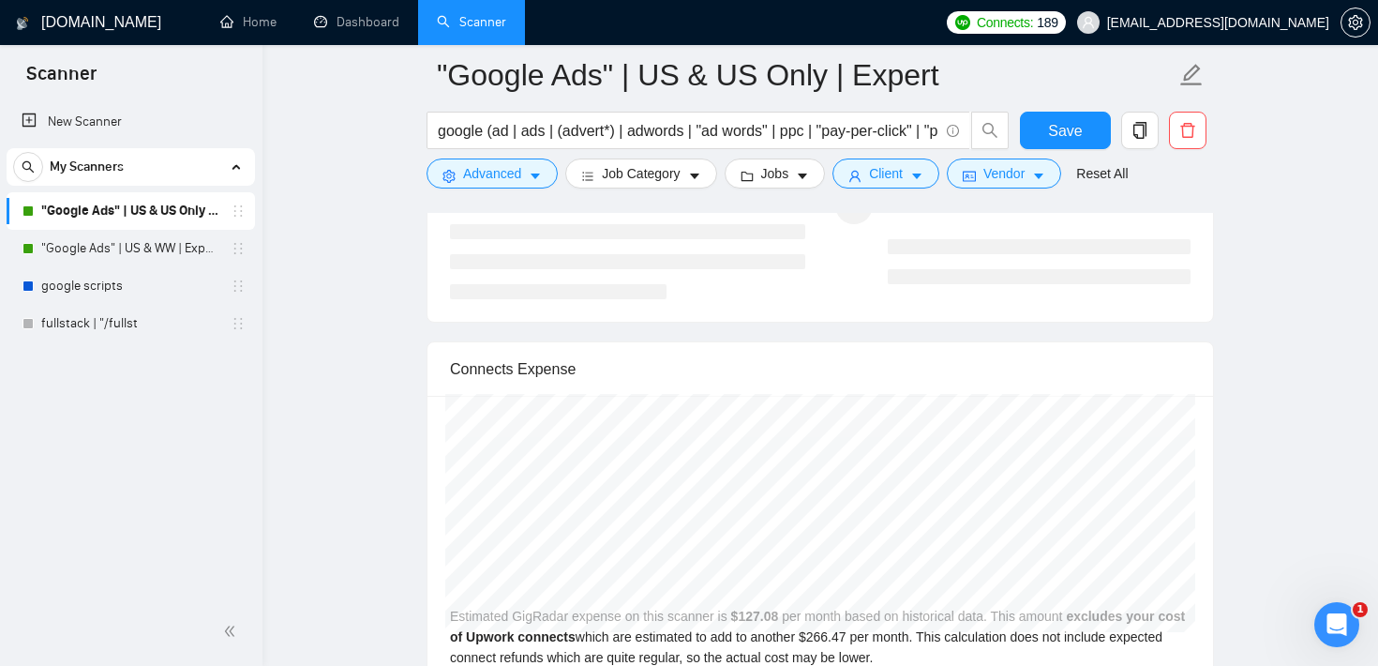
scroll to position [3875, 0]
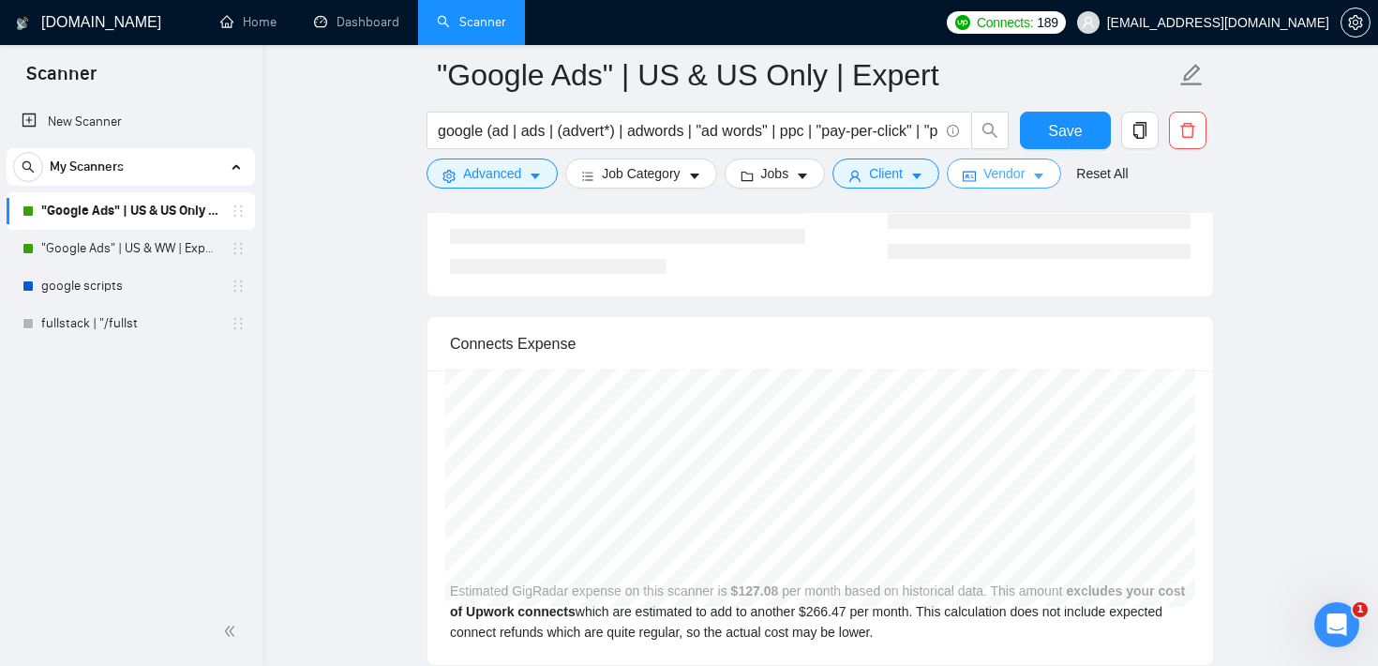
click at [1042, 182] on icon "caret-down" at bounding box center [1038, 176] width 13 height 13
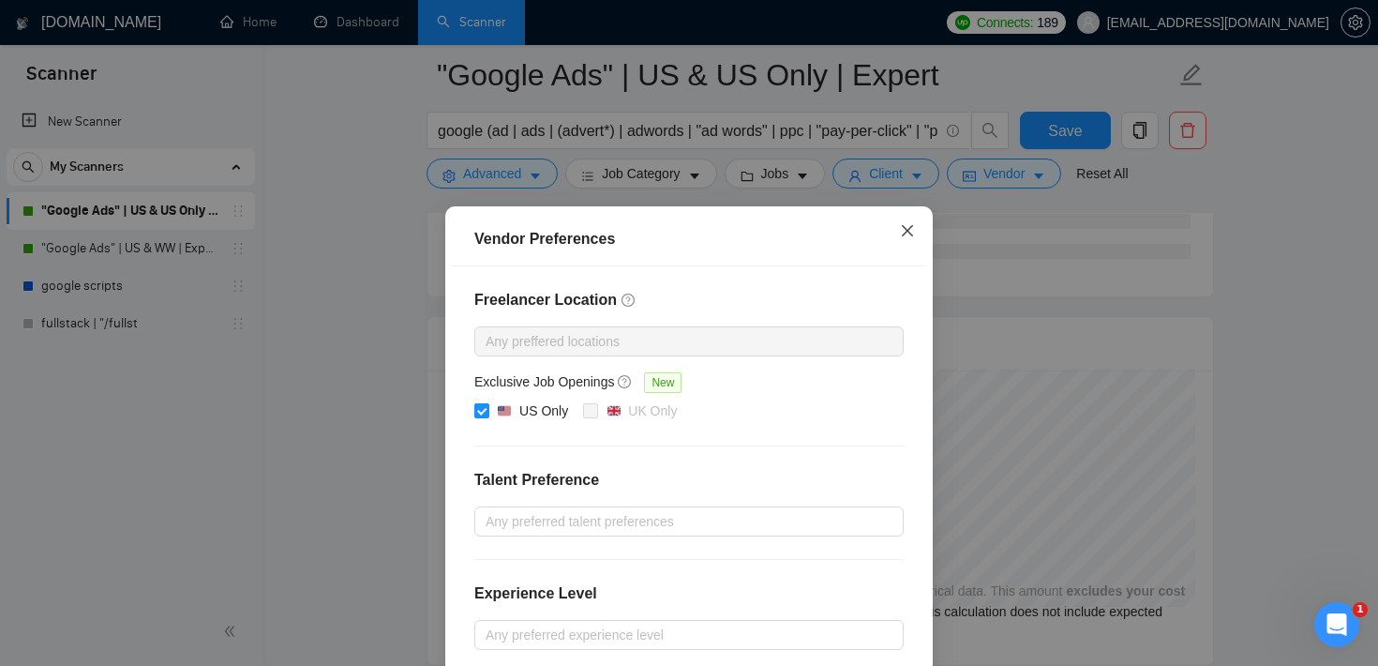
click at [913, 240] on span "Close" at bounding box center [907, 231] width 51 height 51
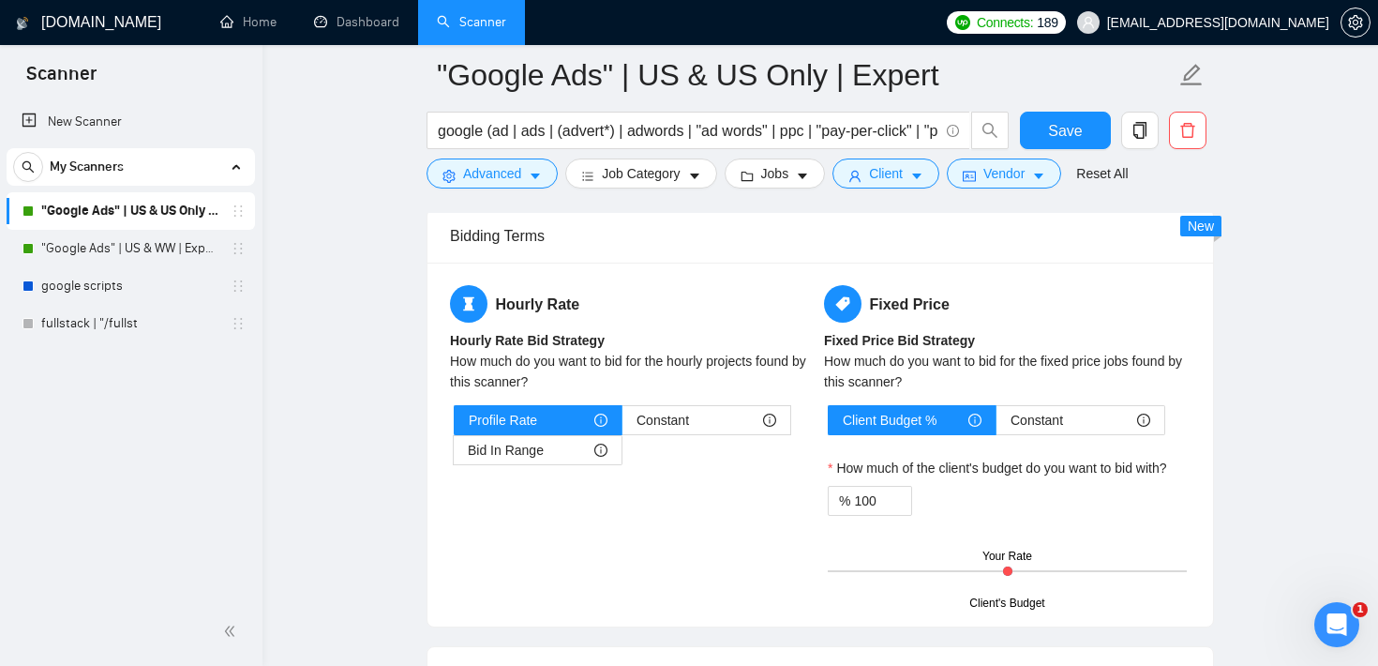
scroll to position [2919, 0]
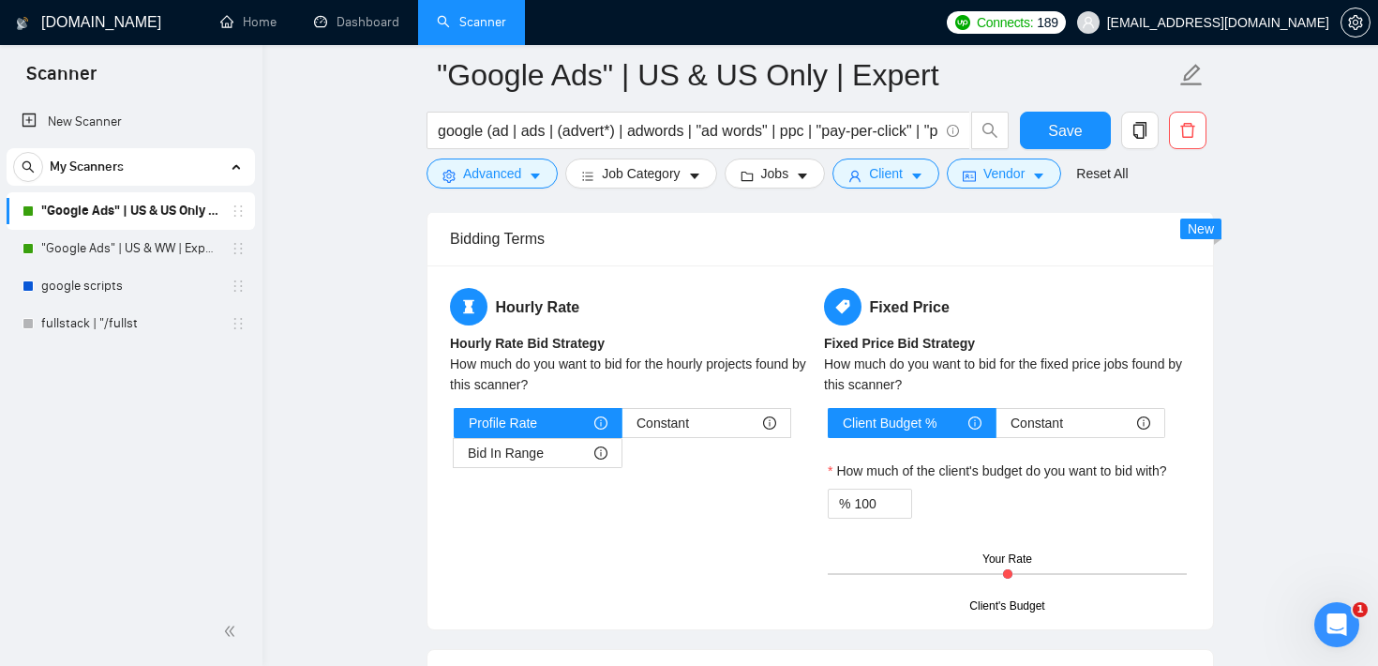
click at [270, 14] on link "Home" at bounding box center [248, 22] width 56 height 16
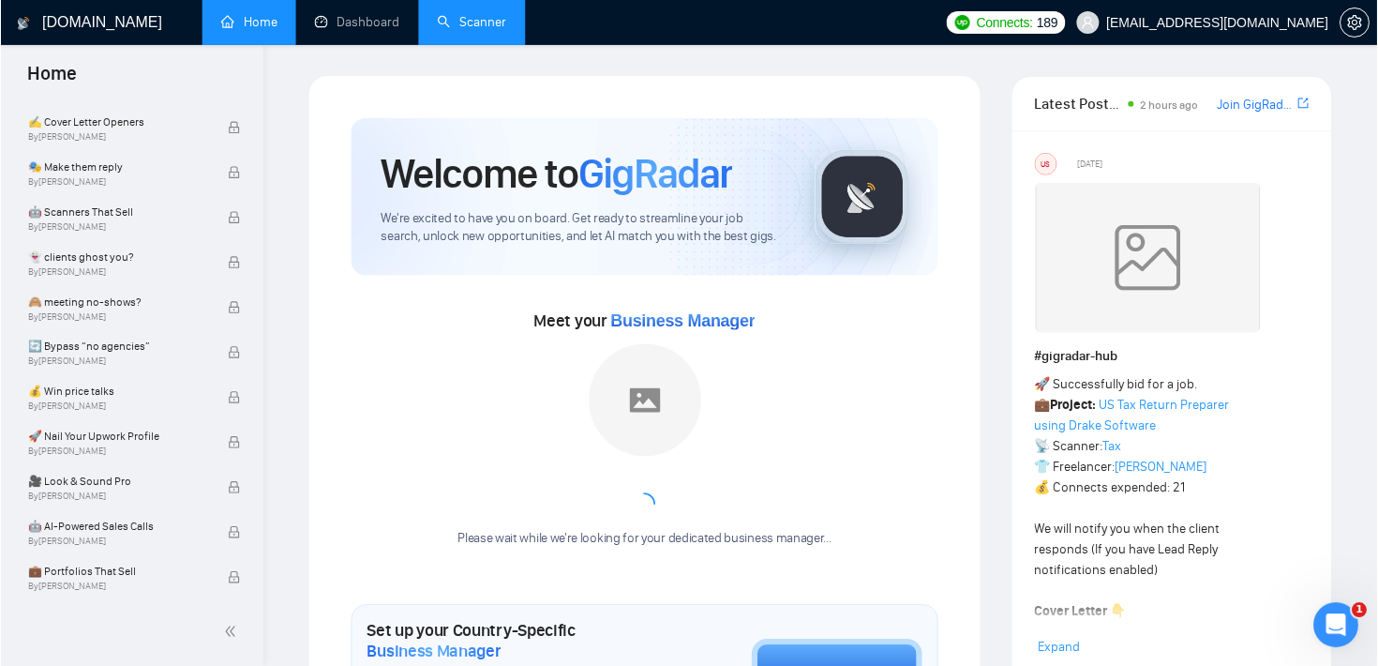
scroll to position [1218, 0]
click at [470, 30] on link "Scanner" at bounding box center [471, 22] width 69 height 16
